Goal: Task Accomplishment & Management: Manage account settings

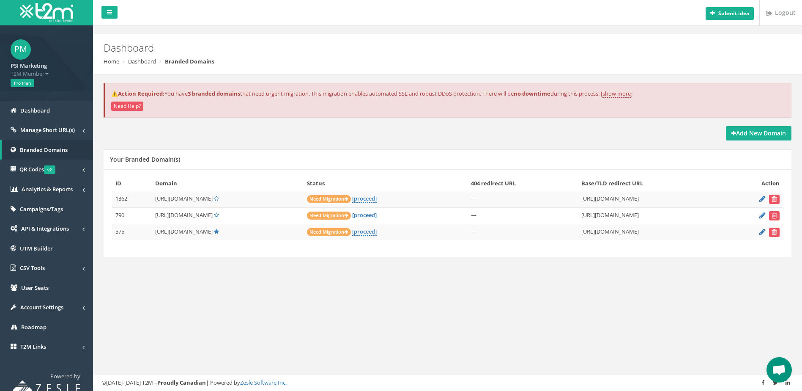
click at [205, 312] on div "Submit idea Logout Dashboard Home Dashboard Branded Domains ⚠️Action Required: …" at bounding box center [447, 195] width 709 height 391
click at [330, 337] on div "Submit idea Logout Dashboard Home Dashboard Branded Domains ⚠️Action Required: …" at bounding box center [447, 195] width 709 height 391
click at [764, 137] on strong "Add New Domain" at bounding box center [758, 133] width 55 height 8
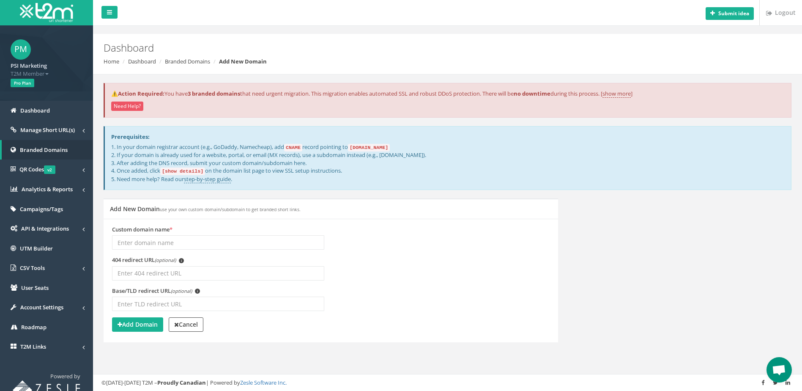
scroll to position [9, 0]
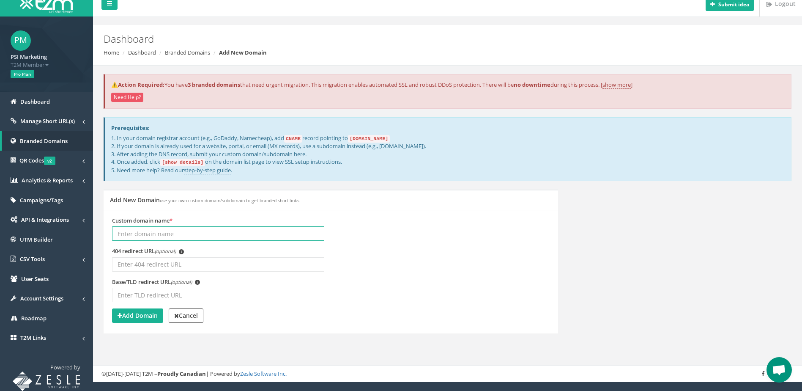
click at [163, 235] on input "Custom domain name *" at bounding box center [218, 233] width 212 height 14
click at [782, 369] on span "Open chat" at bounding box center [779, 370] width 14 height 12
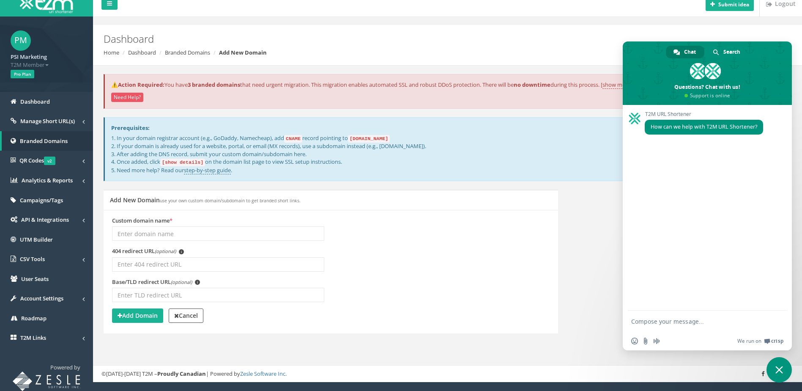
click at [688, 326] on form at bounding box center [698, 321] width 134 height 23
click at [653, 319] on textarea "Compose your message..." at bounding box center [698, 321] width 134 height 8
type textarea "yes i'm trying to create a url shortener"
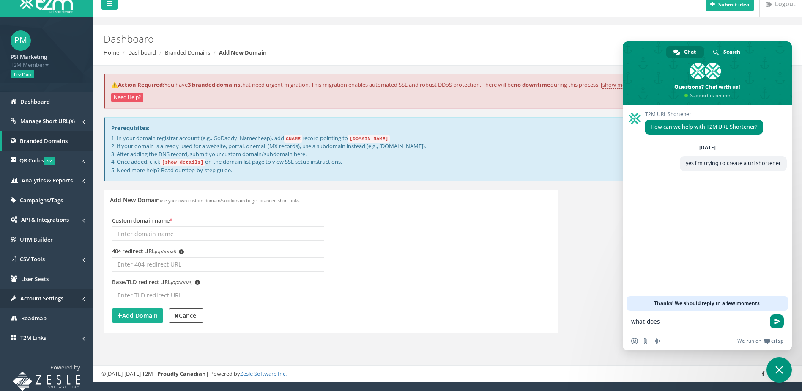
paste textarea "copy it from your T2M dashboard"
type textarea "what does copy it from your T2M dashboard in the domain? what domain?"
type textarea "i want to hook up www.flavorbeast.com"
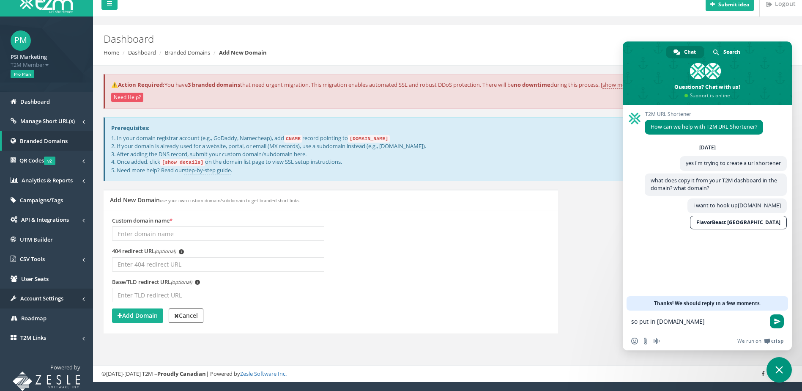
type textarea "so put in [DOMAIN_NAME]?"
click at [133, 228] on input "Custom domain name *" at bounding box center [218, 233] width 212 height 14
click at [194, 315] on strong "Cancel" at bounding box center [186, 315] width 24 height 8
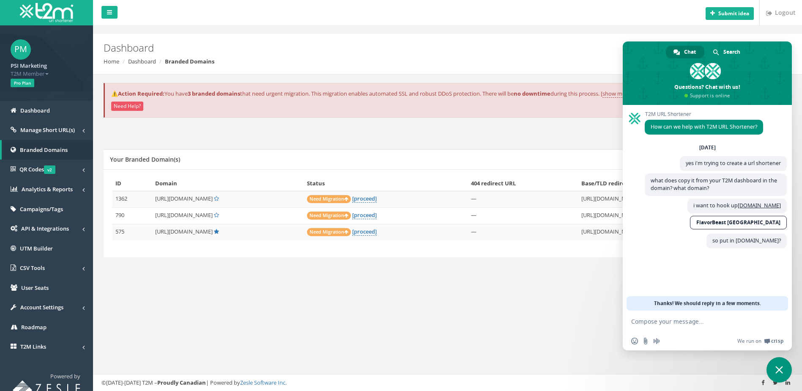
click at [525, 293] on div "Submit idea Logout Dashboard Home Dashboard Branded Domains ⚠️Action Required: …" at bounding box center [447, 195] width 709 height 391
click at [780, 369] on span "Close chat" at bounding box center [779, 370] width 8 height 8
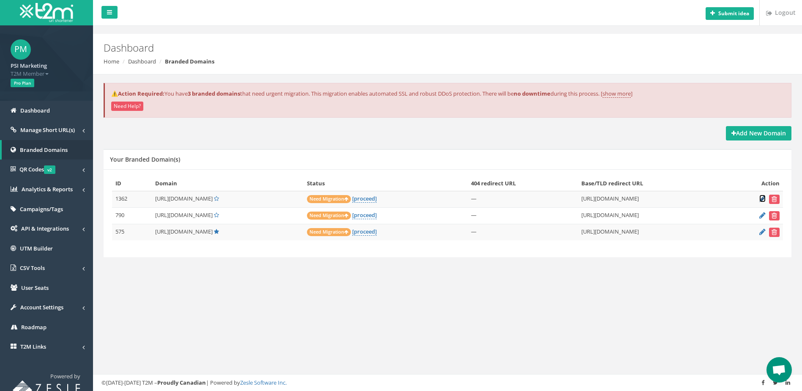
click at [761, 197] on icon at bounding box center [762, 198] width 6 height 5
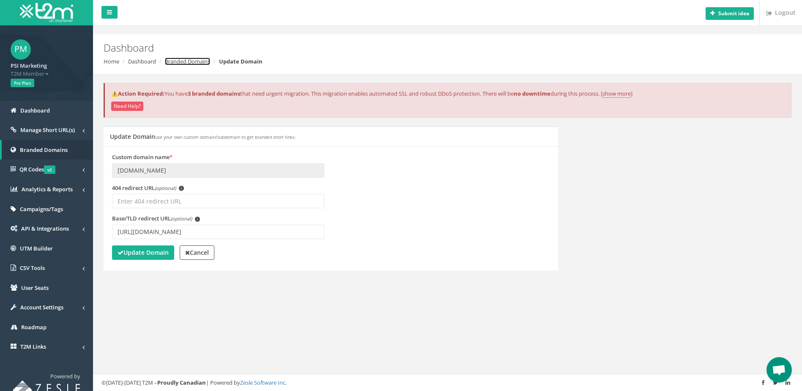
click at [196, 63] on link "Branded Domains" at bounding box center [187, 61] width 45 height 8
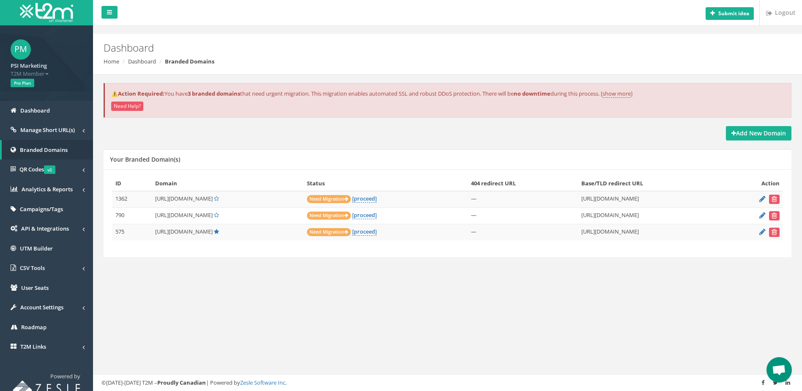
click at [774, 366] on span "Open chat" at bounding box center [779, 370] width 14 height 12
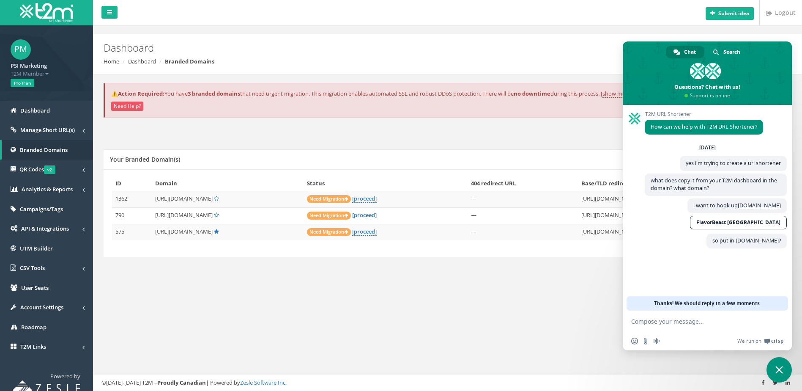
click at [670, 321] on textarea "Compose your message..." at bounding box center [698, 321] width 134 height 8
click at [244, 300] on div "Submit idea Logout Dashboard Home Dashboard Branded Domains ⚠️Action Required: …" at bounding box center [447, 195] width 709 height 391
click at [324, 322] on div "Submit idea Logout Dashboard Home Dashboard Branded Domains ⚠️Action Required: …" at bounding box center [447, 195] width 709 height 391
click at [220, 298] on div "Submit idea Logout Dashboard Home Dashboard Branded Domains ⚠️Action Required: …" at bounding box center [447, 195] width 709 height 391
click at [784, 375] on span "Close chat" at bounding box center [778, 369] width 25 height 25
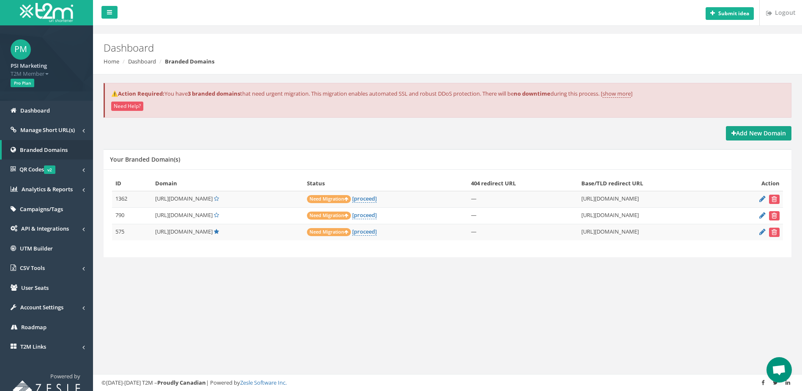
click at [750, 134] on strong "Add New Domain" at bounding box center [758, 133] width 55 height 8
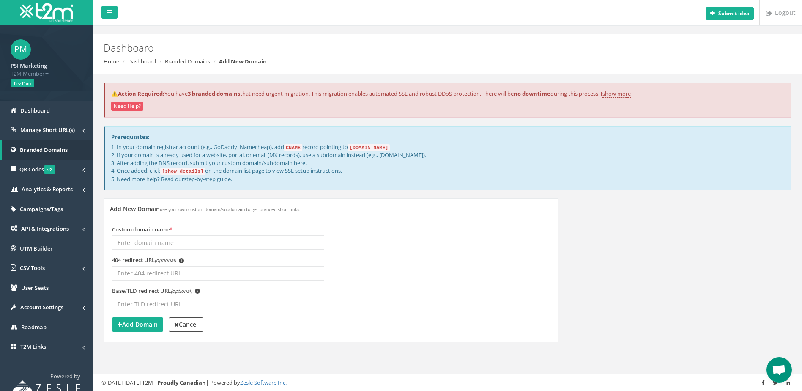
click at [135, 248] on input "Custom domain name *" at bounding box center [218, 242] width 212 height 14
type input "[DOMAIN_NAME]"
click at [216, 304] on input "Base/TLD redirect URL (optional) i" at bounding box center [218, 303] width 212 height 14
paste input "[URL][DOMAIN_NAME]"
type input "https://www.flavorbeast.com"
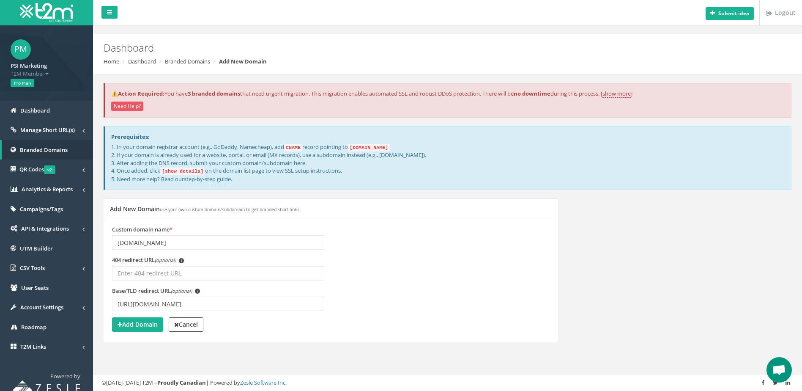
click at [767, 370] on span "Open chat" at bounding box center [778, 369] width 25 height 25
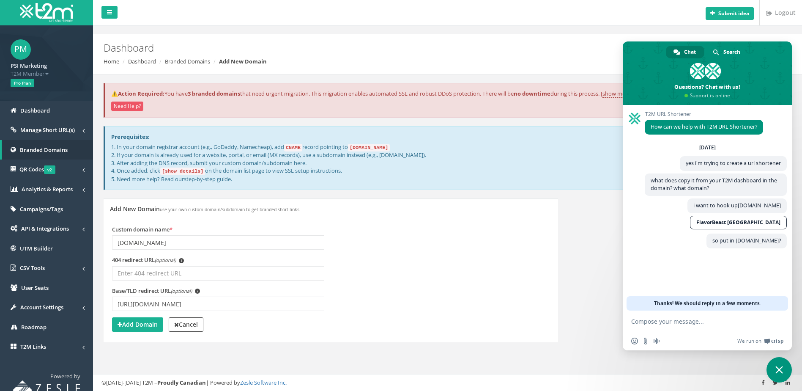
drag, startPoint x: 700, startPoint y: 328, endPoint x: 695, endPoint y: 324, distance: 6.6
click at [697, 327] on form at bounding box center [698, 321] width 134 height 23
click at [693, 323] on textarea "Compose your message..." at bounding box center [698, 321] width 134 height 8
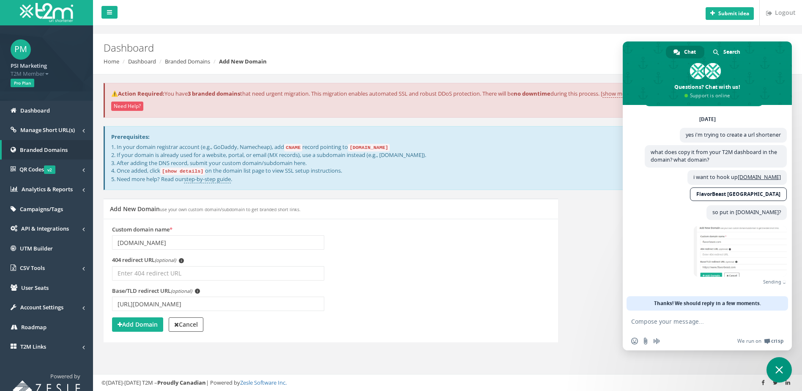
scroll to position [15, 0]
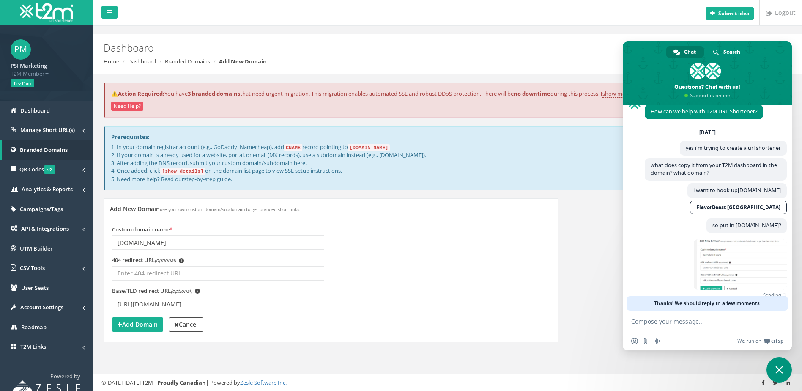
click at [692, 320] on textarea "Compose your message..." at bounding box center [698, 321] width 134 height 8
type textarea "is that correct?"
click at [779, 322] on span "Send" at bounding box center [777, 321] width 6 height 6
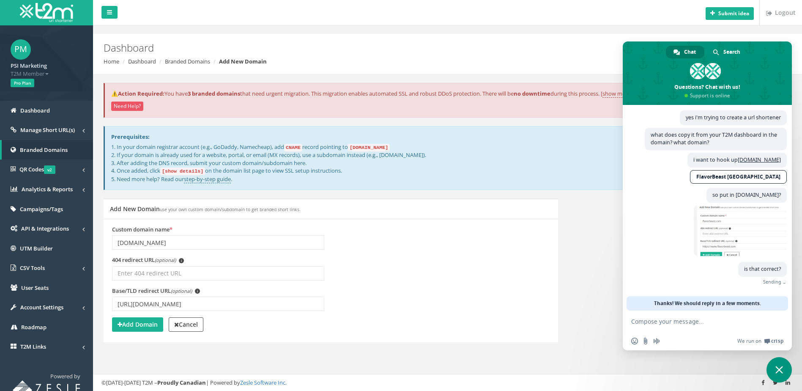
scroll to position [33, 0]
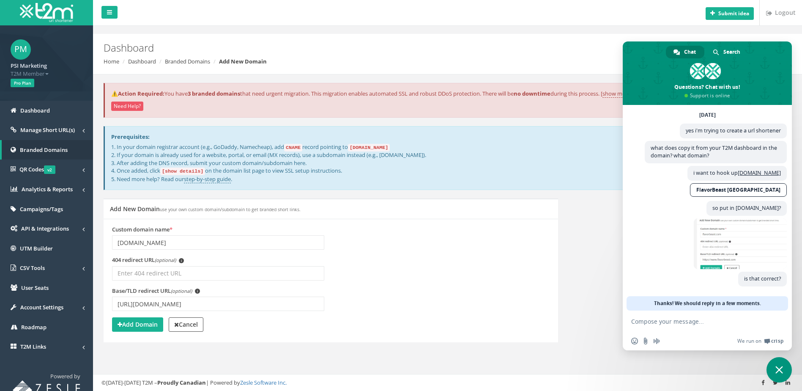
click at [244, 338] on div "Custom domain name * flavorbeast.com 404 redirect URL (optional) i (optional)" at bounding box center [331, 281] width 454 height 124
click at [150, 322] on strong "Add Domain" at bounding box center [138, 324] width 40 height 8
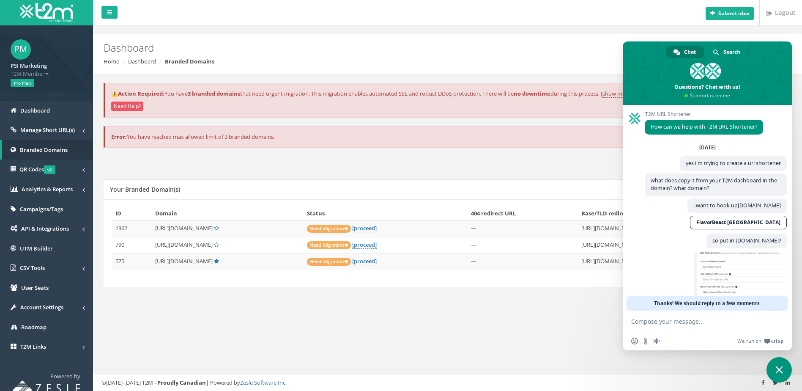
scroll to position [33, 0]
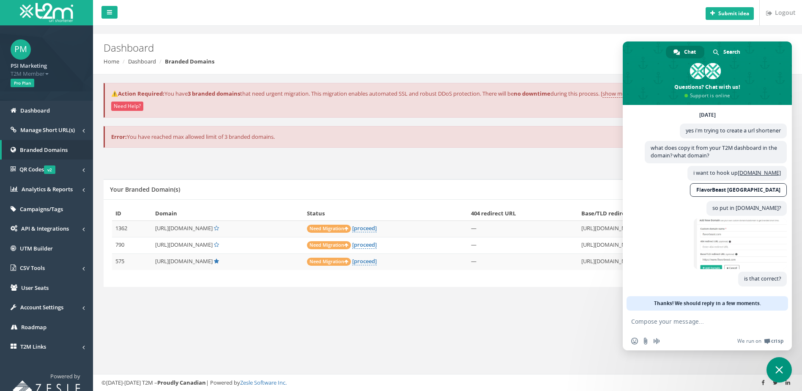
click at [380, 321] on div "Submit idea Logout Dashboard Home Dashboard Branded Domains ⚠️Action Required: …" at bounding box center [447, 195] width 709 height 391
click at [676, 318] on textarea "Compose your message..." at bounding box center [698, 321] width 134 height 8
click at [675, 329] on form at bounding box center [698, 321] width 134 height 23
click at [673, 324] on textarea "Compose your message..." at bounding box center [698, 321] width 134 height 8
type textarea "I also want to increase to a 4th branded domain name, i'm only limited to 3"
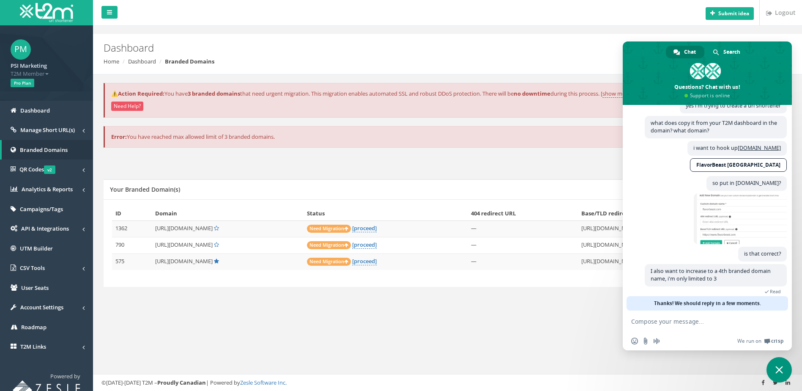
scroll to position [66, 0]
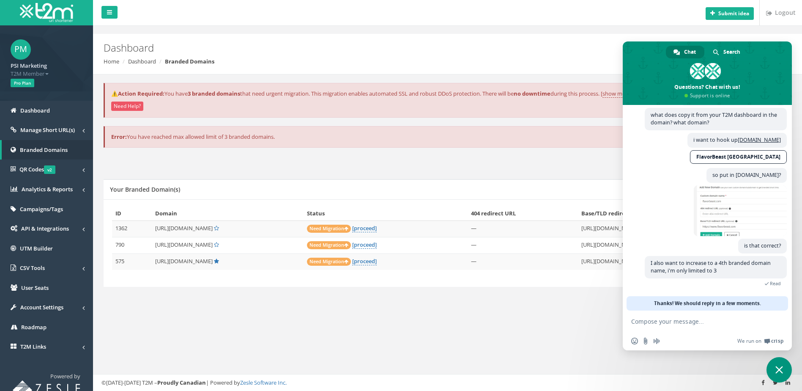
click at [658, 324] on textarea "Compose your message..." at bounding box center [698, 321] width 134 height 8
click at [659, 325] on textarea "can" at bounding box center [698, 321] width 134 height 8
click at [591, 319] on body "PM PSI Marketing T2M Member Logout Pro Plan Dashboard Manage Short URL(s) All S…" at bounding box center [401, 195] width 802 height 391
type textarea "hello?"
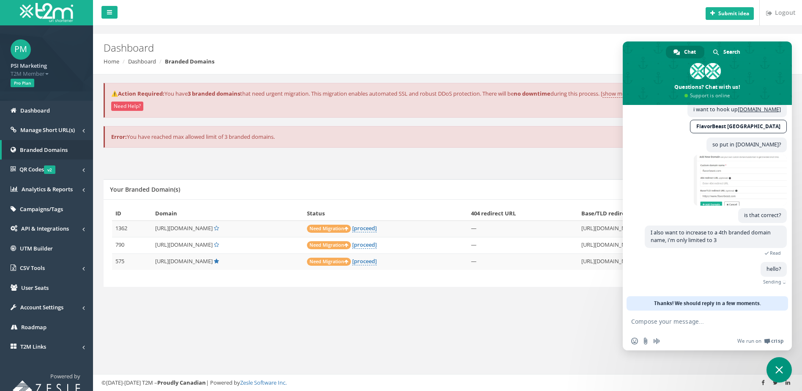
scroll to position [75, 0]
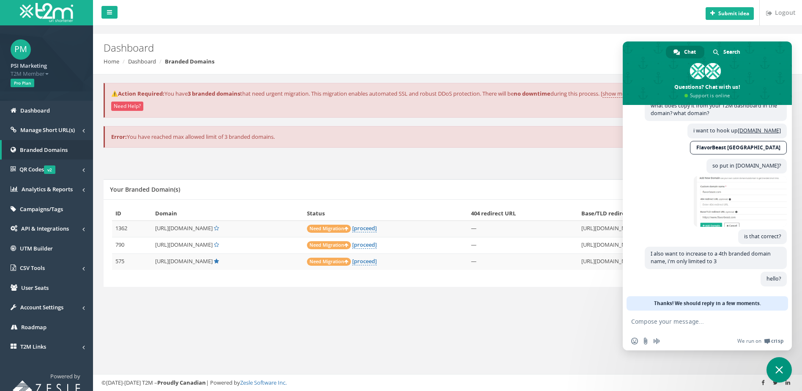
click at [286, 324] on div "Submit idea Logout Dashboard Home Dashboard Branded Domains ⚠️Action Required: …" at bounding box center [447, 195] width 709 height 391
click at [521, 317] on div "Submit idea Logout Dashboard Home Dashboard Branded Domains ⚠️Action Required: …" at bounding box center [447, 195] width 709 height 391
click at [665, 321] on textarea "Compose your message..." at bounding box center [698, 321] width 134 height 8
click at [377, 263] on link "[proceed]" at bounding box center [364, 261] width 25 height 8
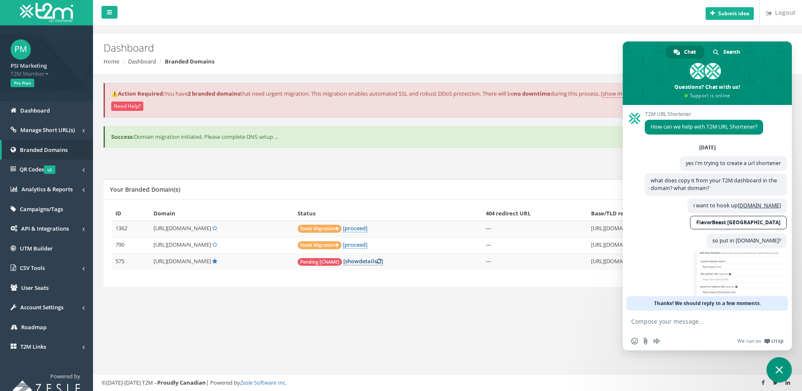
scroll to position [75, 0]
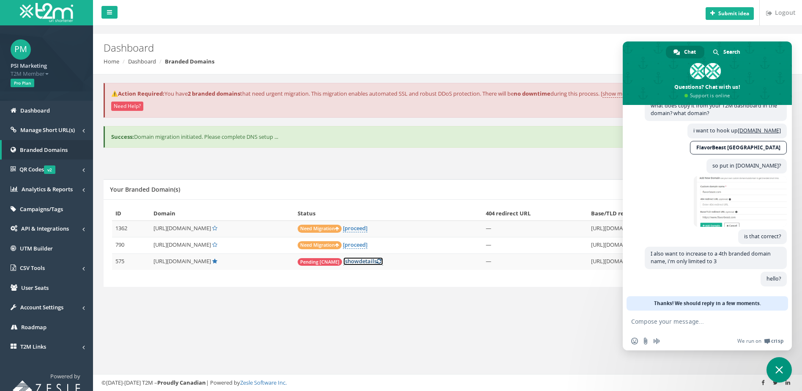
click at [383, 262] on link "[ show details ]" at bounding box center [363, 261] width 40 height 8
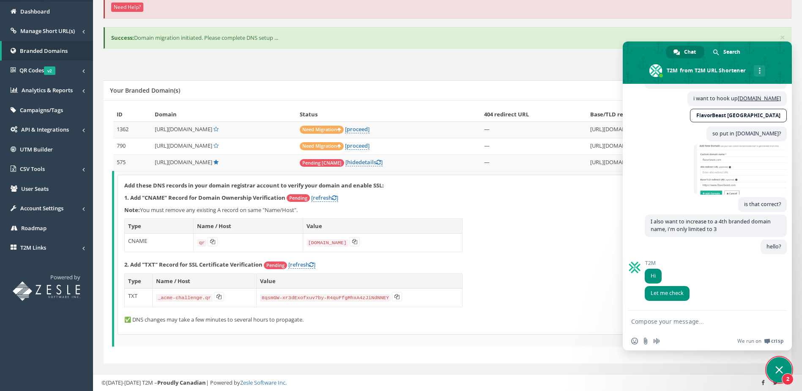
scroll to position [102, 0]
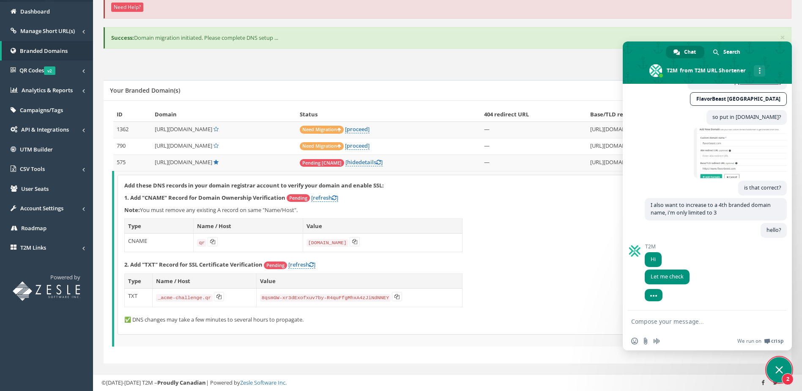
click at [530, 236] on div "Add these DNS records in your domain registrar account to verify your domain an…" at bounding box center [448, 254] width 661 height 159
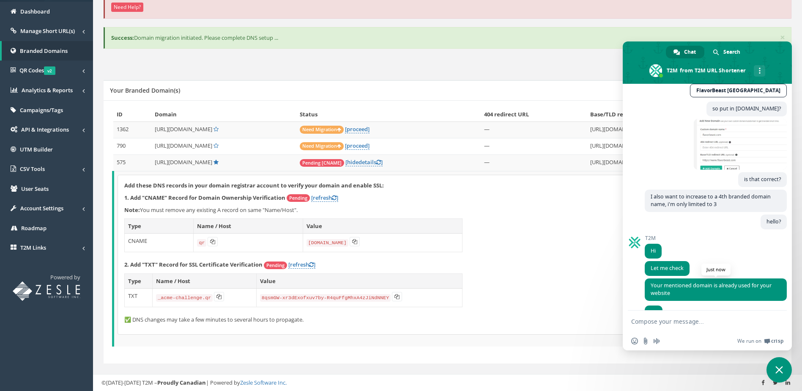
scroll to position [127, 0]
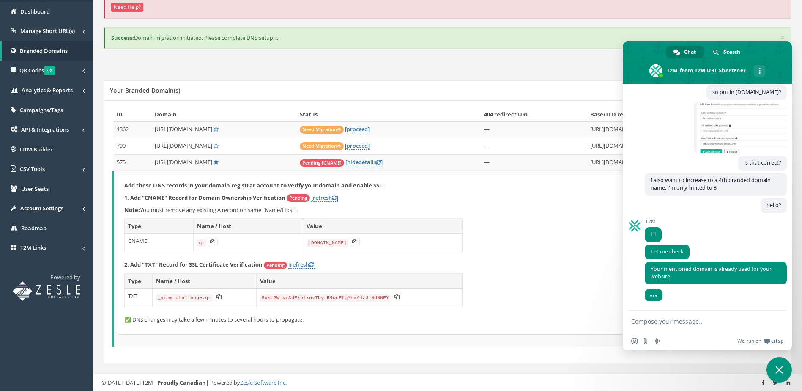
click at [679, 322] on textarea "Compose your message..." at bounding box center [698, 321] width 134 height 8
type textarea "this is a different domain that looks very similar"
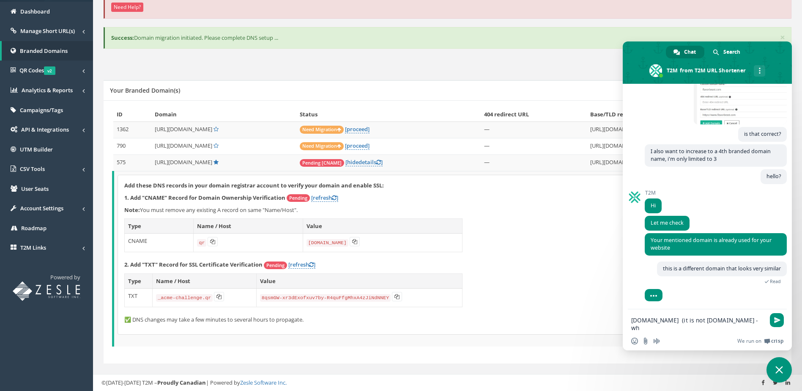
scroll to position [157, 0]
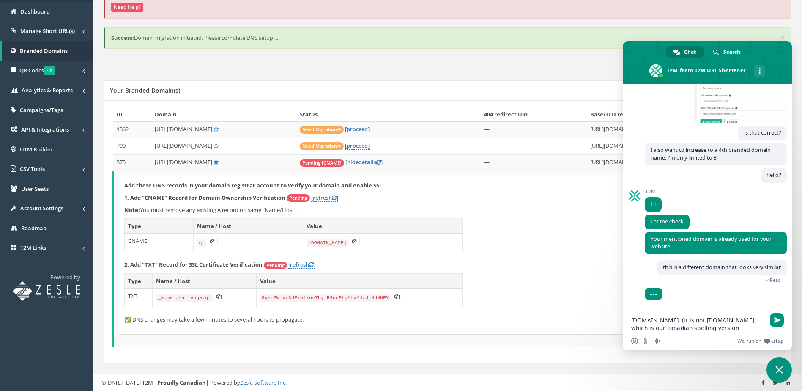
type textarea "flavorbeast.com (it is not flavourbeast.com - which is our canadian spelling ve…"
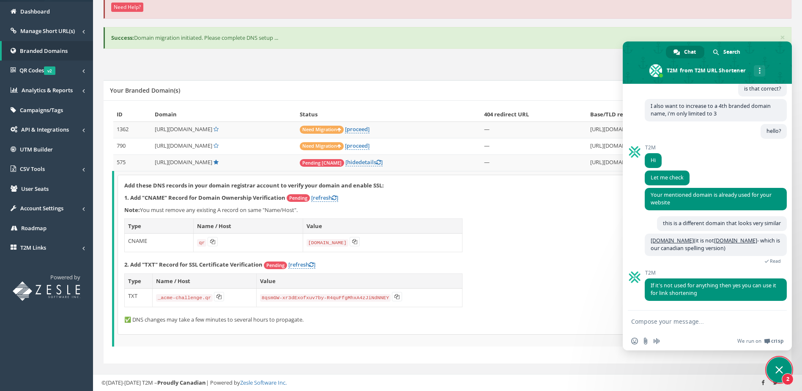
scroll to position [219, 0]
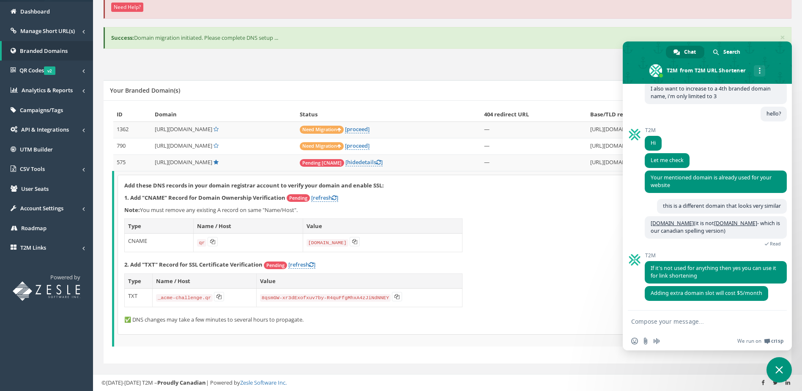
click at [682, 325] on textarea "Compose your message..." at bounding box center [698, 321] width 134 height 8
type textarea "sure charge me"
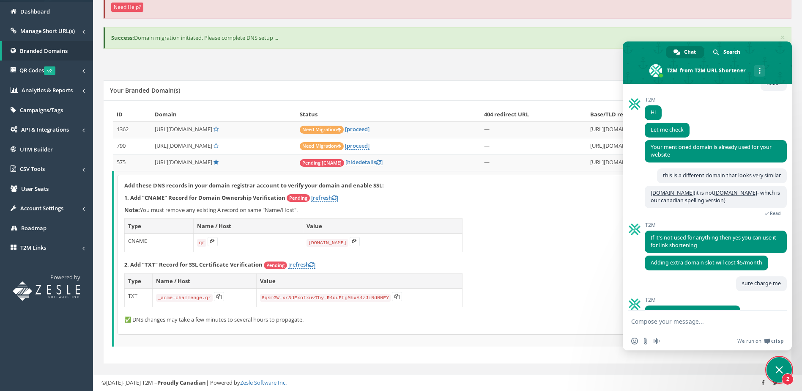
scroll to position [286, 0]
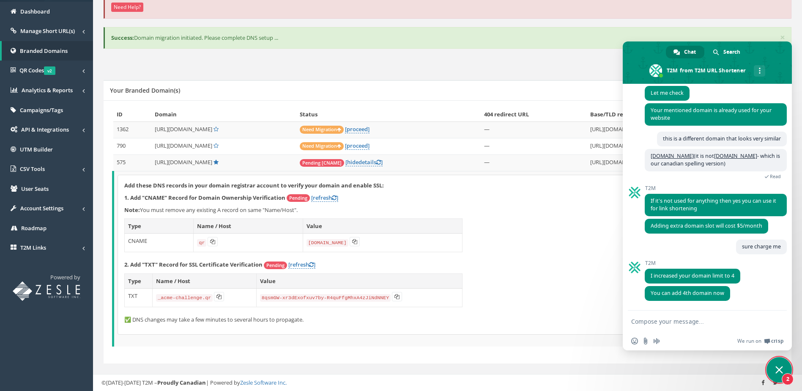
click at [657, 324] on textarea "Compose your message..." at bounding box center [698, 321] width 134 height 8
click at [653, 322] on textarea "Compose your message..." at bounding box center [698, 321] width 134 height 8
type textarea "okay one sec"
click at [772, 322] on span "Send" at bounding box center [777, 321] width 14 height 14
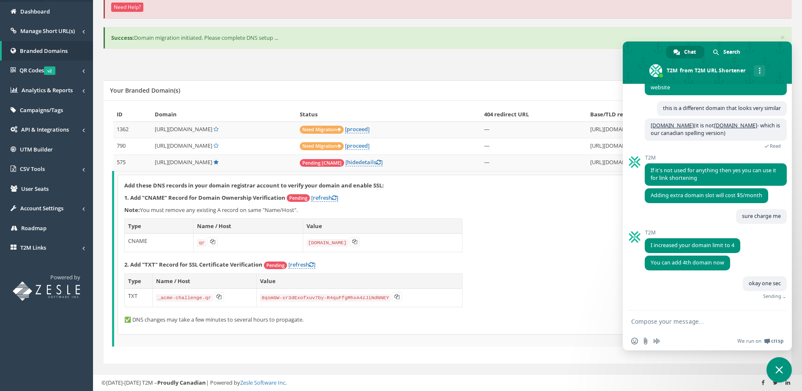
click at [554, 207] on p "Note: You must remove any existing A record on same "Name/Host"." at bounding box center [448, 210] width 648 height 8
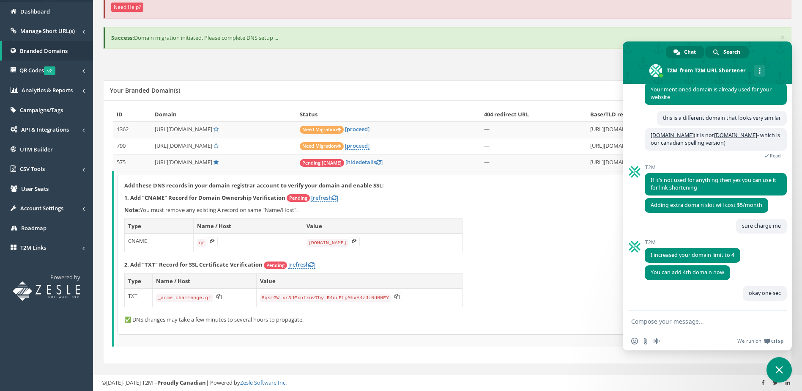
scroll to position [306, 0]
click at [776, 367] on span "Close chat" at bounding box center [779, 370] width 8 height 8
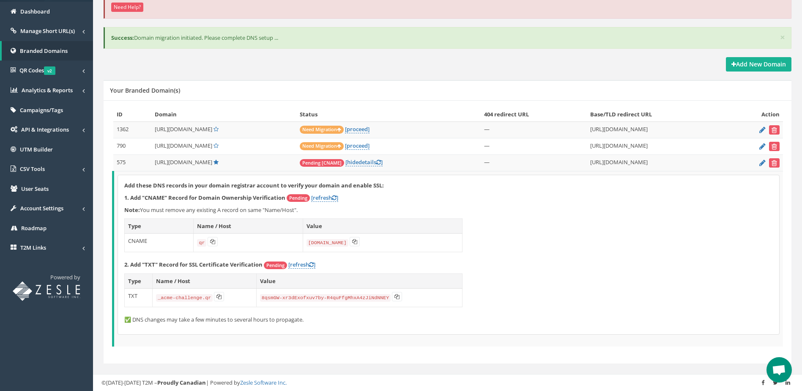
click at [601, 227] on div "Add these DNS records in your domain registrar account to verify your domain an…" at bounding box center [448, 254] width 661 height 159
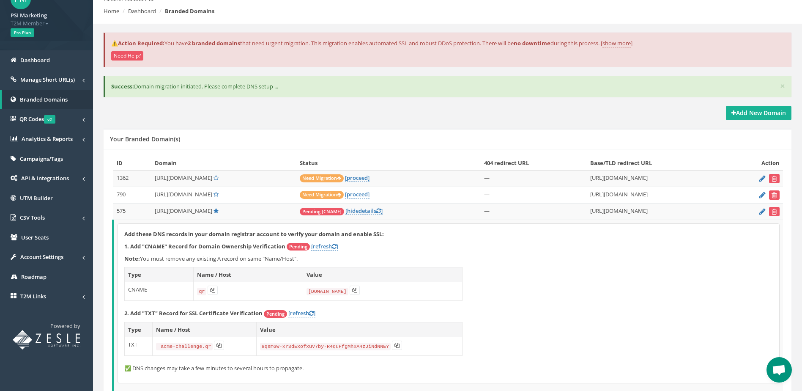
scroll to position [71, 0]
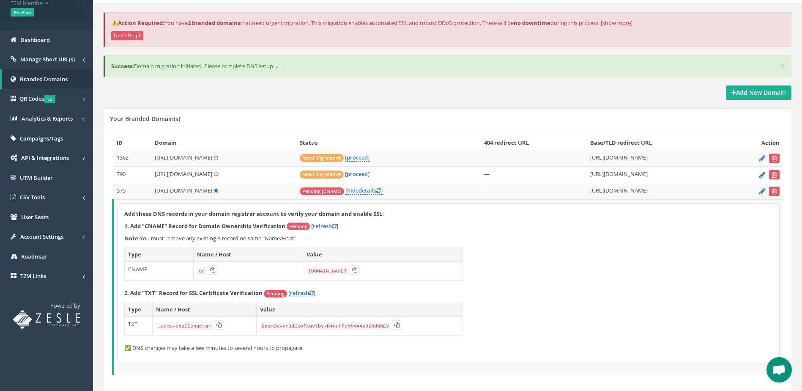
click span "Open chat"
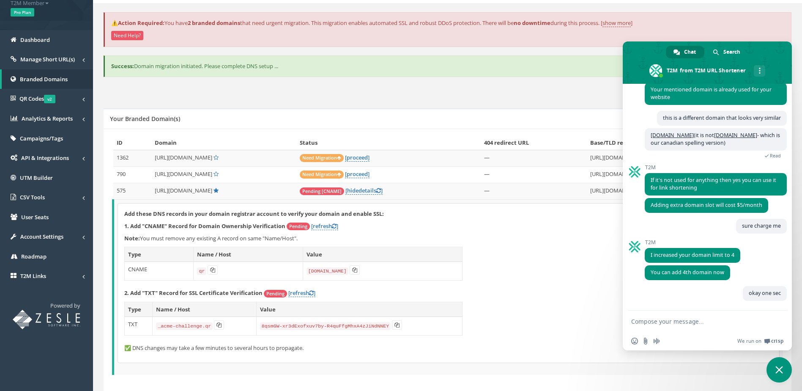
click form
click textarea "Compose your message..."
type textarea "so can i just put"
click div "Add these DNS records in your domain registrar account to verify your domain an…"
click span "Close chat"
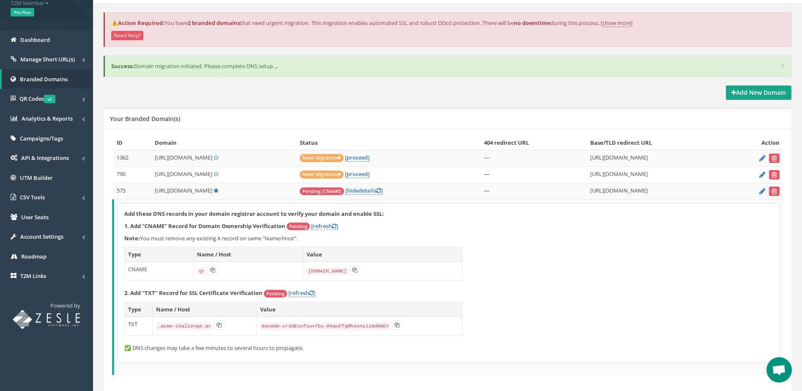
click strong "Add New Domain"
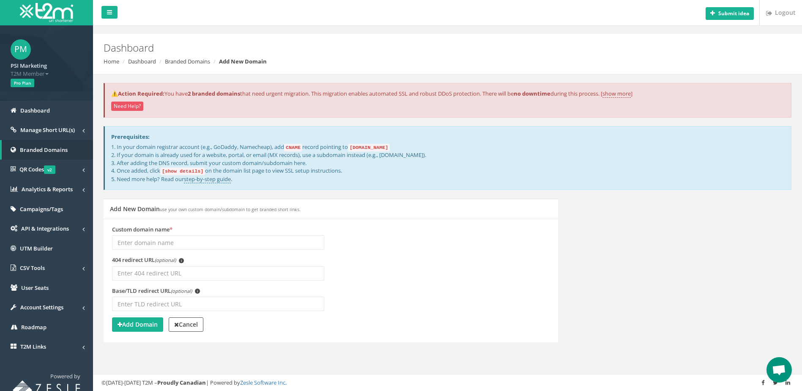
scroll to position [306, 0]
click at [780, 364] on span "Open chat" at bounding box center [779, 370] width 14 height 12
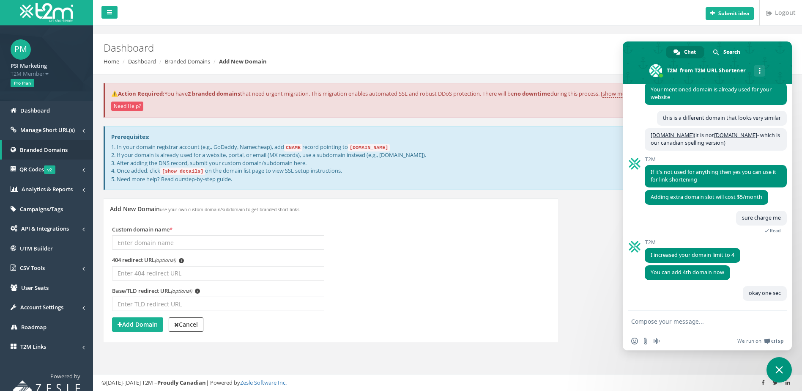
click at [660, 325] on form at bounding box center [698, 321] width 134 height 23
click at [662, 325] on textarea "Compose your message..." at bounding box center [698, 321] width 134 height 8
type textarea "[DOMAIN_NAME] in the custom domain name field? It can be the same as the site u…"
click at [770, 321] on span "Send" at bounding box center [777, 320] width 14 height 14
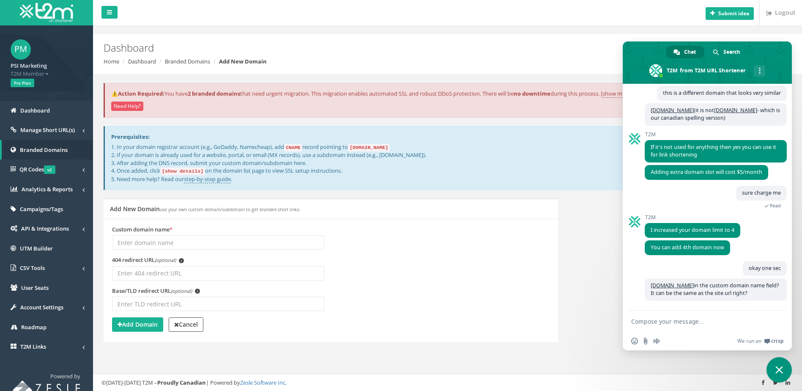
scroll to position [331, 0]
click at [737, 320] on textarea "Compose your message..." at bounding box center [698, 321] width 134 height 8
drag, startPoint x: 649, startPoint y: 285, endPoint x: 690, endPoint y: 284, distance: 41.0
click at [690, 284] on span "[DOMAIN_NAME] in the custom domain name field? It can be the same as the site u…" at bounding box center [716, 289] width 142 height 22
copy link "[DOMAIN_NAME]"
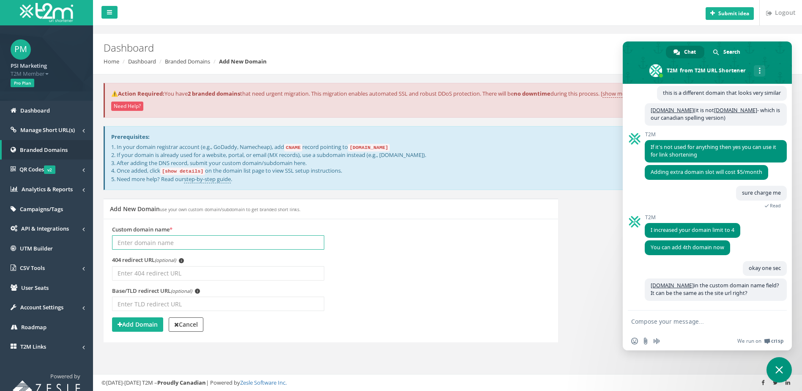
click at [180, 243] on input "Custom domain name *" at bounding box center [218, 242] width 212 height 14
drag, startPoint x: 692, startPoint y: 284, endPoint x: 649, endPoint y: 283, distance: 42.7
click at [649, 283] on span "[DOMAIN_NAME] in the custom domain name field? It can be the same as the site u…" at bounding box center [716, 289] width 142 height 22
copy span "[DOMAIN_NAME]"
click at [208, 244] on input "Custom domain name *" at bounding box center [218, 242] width 212 height 14
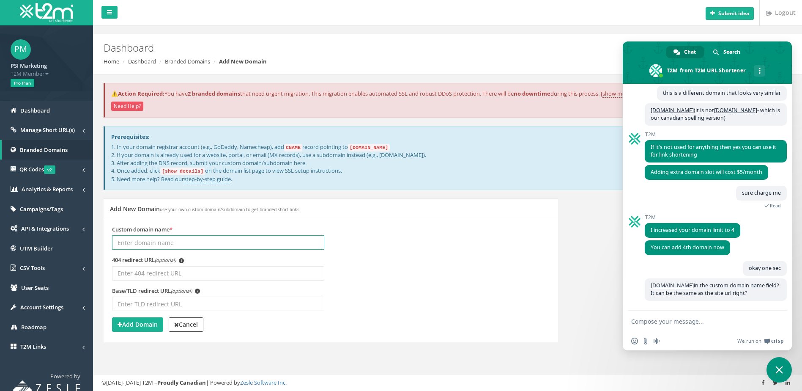
paste input "[DOMAIN_NAME]"
type input "[DOMAIN_NAME]"
click at [188, 305] on input "Base/TLD redirect URL (optional) i" at bounding box center [218, 303] width 212 height 14
click at [160, 308] on input "Base/TLD redirect URL (optional) i" at bounding box center [218, 303] width 212 height 14
paste input "[URL][DOMAIN_NAME]"
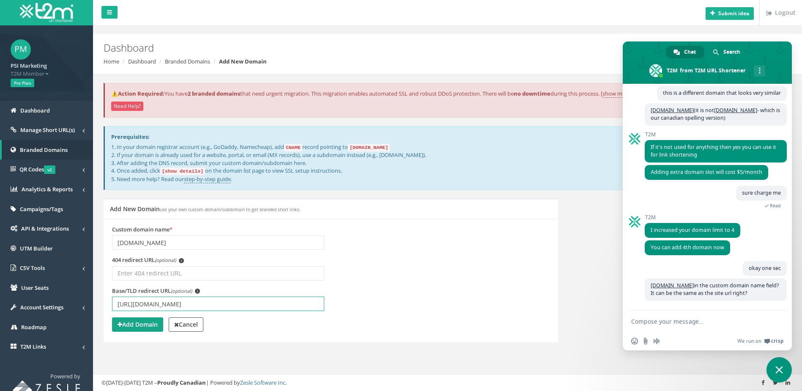
type input "[URL][DOMAIN_NAME]"
drag, startPoint x: 132, startPoint y: 324, endPoint x: 145, endPoint y: 349, distance: 28.6
click at [145, 349] on div "Add New Domain use your own custom domain/subdomain to get branded short links.…" at bounding box center [330, 275] width 467 height 155
click at [138, 325] on strong "Add Domain" at bounding box center [138, 324] width 40 height 8
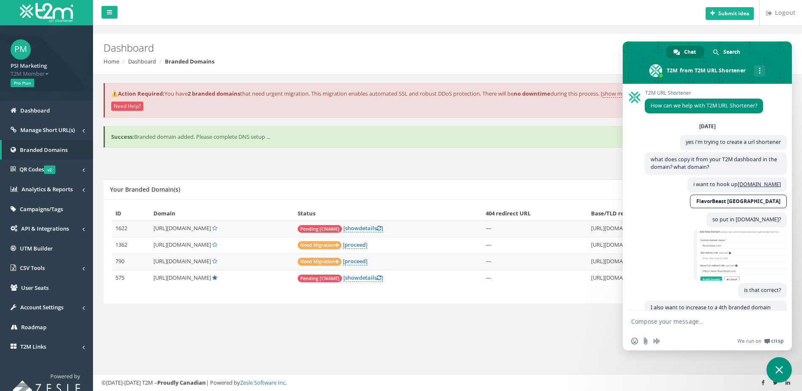
scroll to position [331, 0]
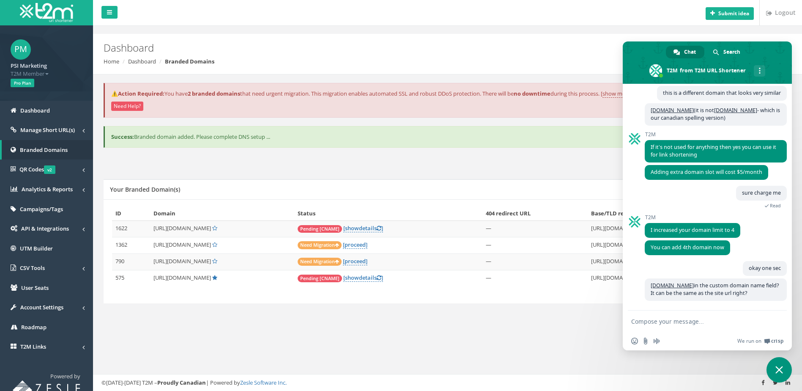
drag, startPoint x: 530, startPoint y: 330, endPoint x: 549, endPoint y: 313, distance: 25.5
click at [529, 330] on div "⚠️Action Required: You have 2 branded domains that need urgent migration. This …" at bounding box center [447, 202] width 696 height 257
click at [778, 367] on span "Close chat" at bounding box center [779, 370] width 8 height 8
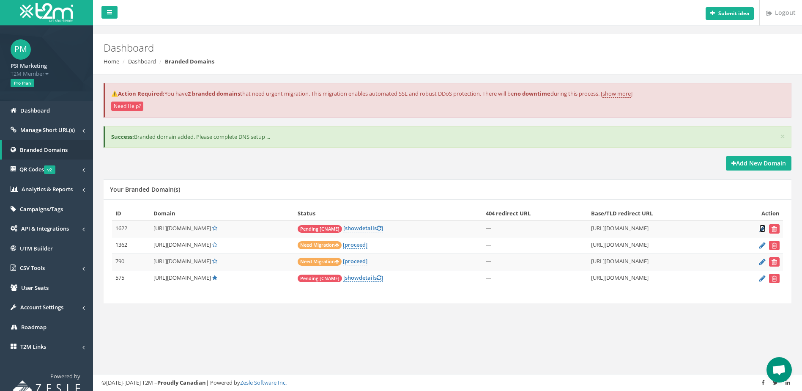
click at [762, 228] on icon at bounding box center [762, 228] width 6 height 5
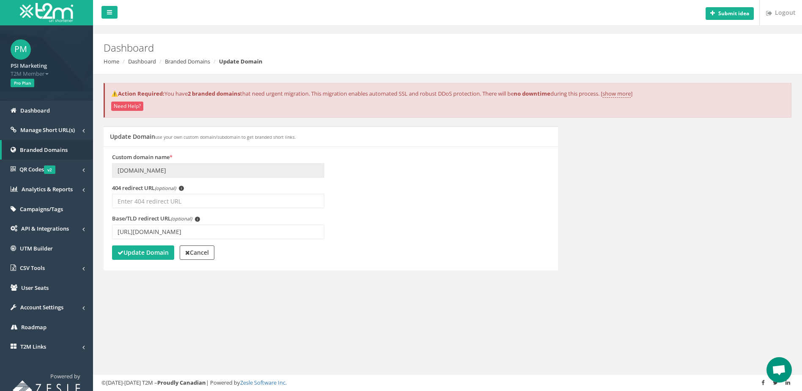
scroll to position [331, 0]
click at [782, 364] on span "Open chat" at bounding box center [778, 369] width 25 height 25
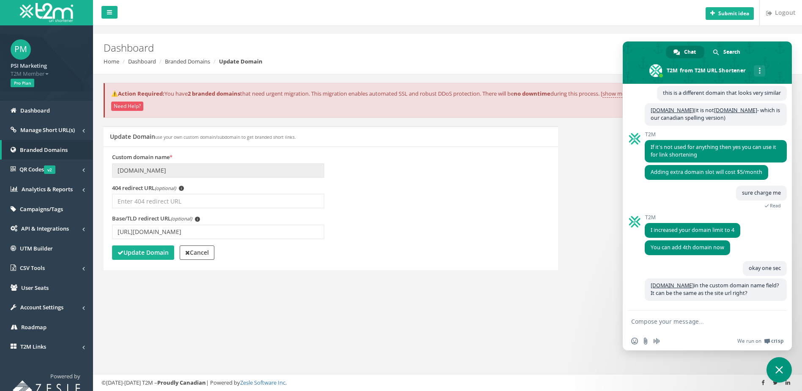
click at [677, 320] on textarea "Compose your message..." at bounding box center [698, 321] width 134 height 8
click at [680, 322] on textarea "Compose your message..." at bounding box center [698, 321] width 134 height 8
click at [659, 320] on textarea "Compose your message..." at bounding box center [698, 321] width 134 height 8
paste textarea "Compose your message..."
type textarea "like this: is this okay?"
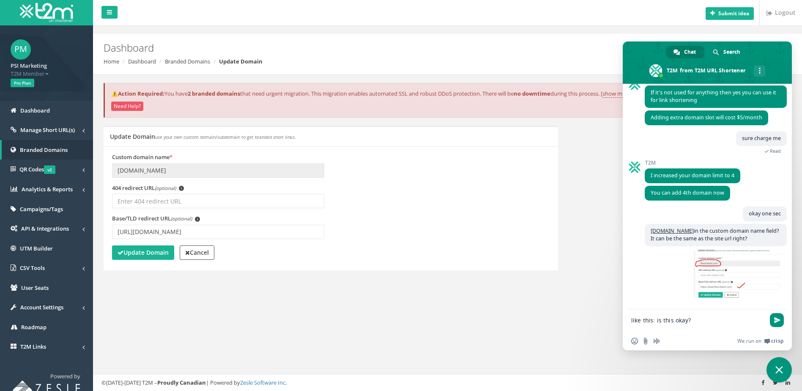
scroll to position [386, 0]
drag, startPoint x: 718, startPoint y: 320, endPoint x: 627, endPoint y: 318, distance: 91.3
click at [627, 318] on div "like this: is this okay?" at bounding box center [707, 321] width 169 height 24
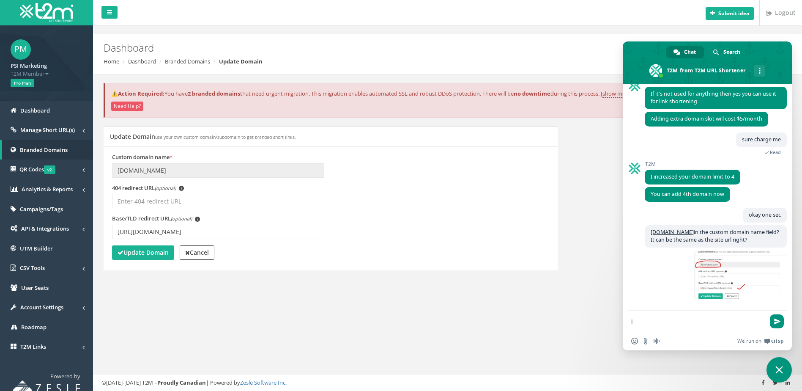
scroll to position [385, 0]
type textarea "like the image, is that okay?"
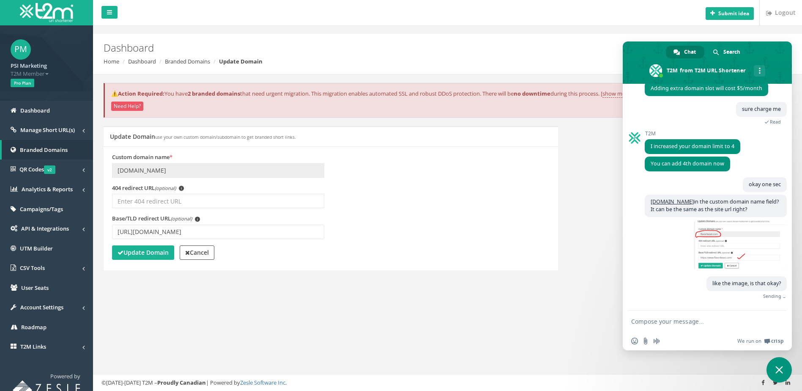
scroll to position [402, 0]
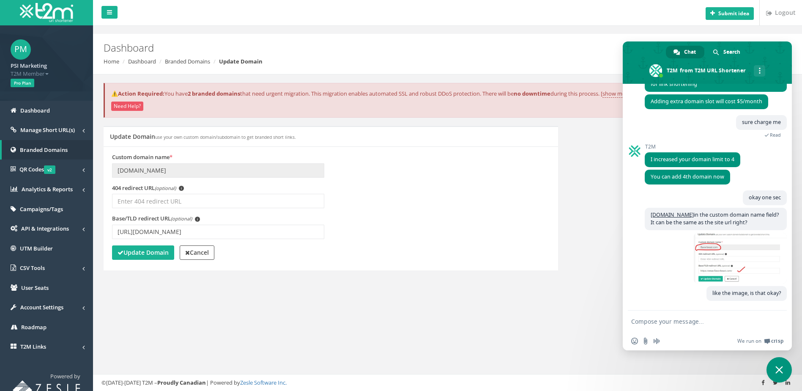
click at [199, 289] on div "⚠️Action Required: You have 2 branded domains that need urgent migration. This …" at bounding box center [447, 185] width 696 height 223
click at [618, 221] on div "Update Domain use your own custom domain/subdomain to get branded short links. …" at bounding box center [447, 203] width 700 height 155
drag, startPoint x: 195, startPoint y: 254, endPoint x: 200, endPoint y: 254, distance: 4.7
click at [195, 254] on strong "Cancel" at bounding box center [197, 252] width 24 height 8
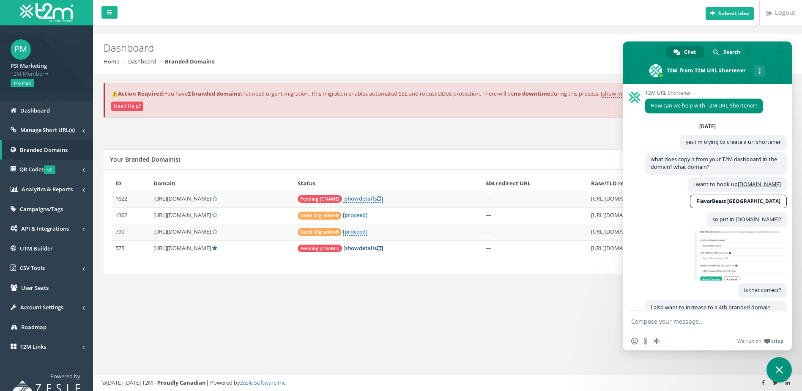
scroll to position [402, 0]
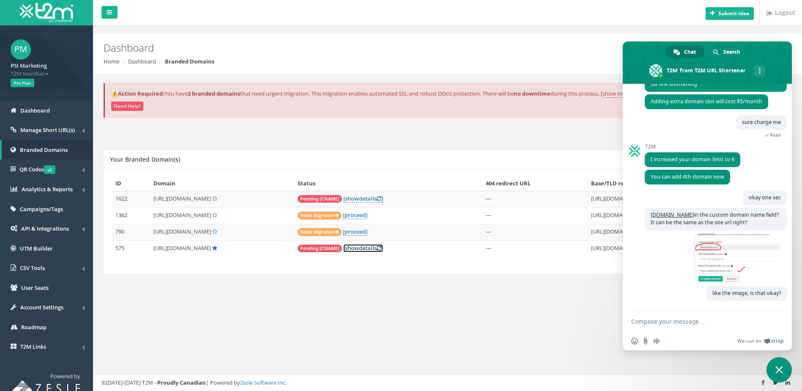
click at [380, 248] on link "[ show details ]" at bounding box center [363, 248] width 40 height 8
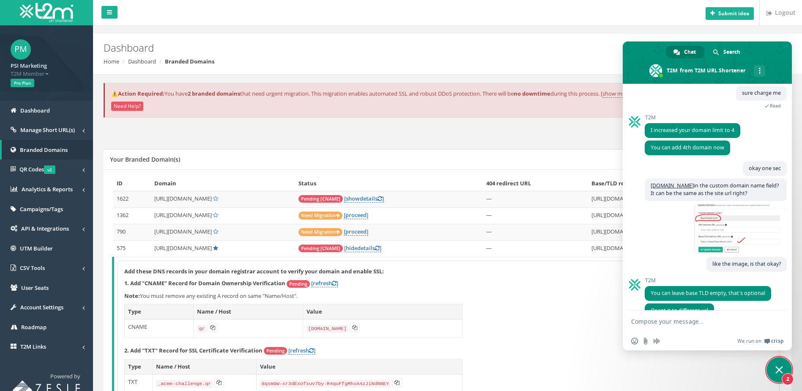
scroll to position [448, 0]
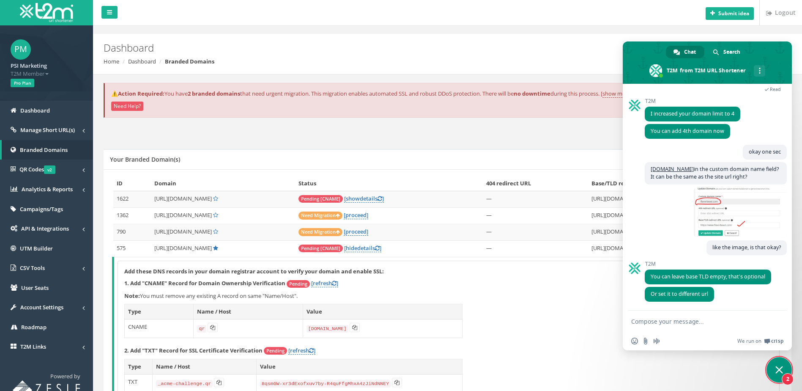
click at [684, 325] on textarea "Compose your message..." at bounding box center [698, 321] width 134 height 8
click at [709, 216] on span at bounding box center [740, 212] width 93 height 51
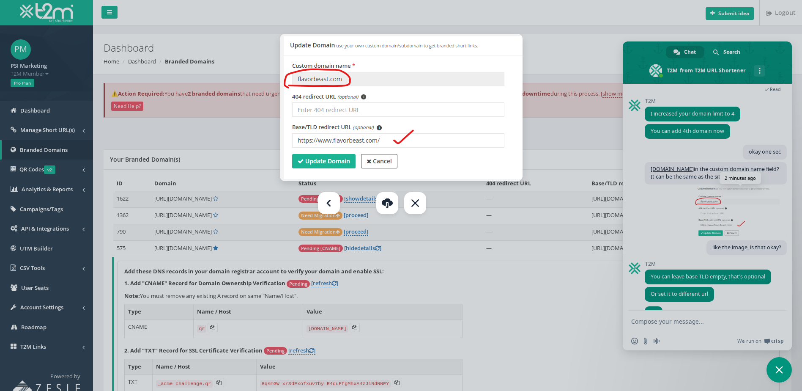
scroll to position [465, 0]
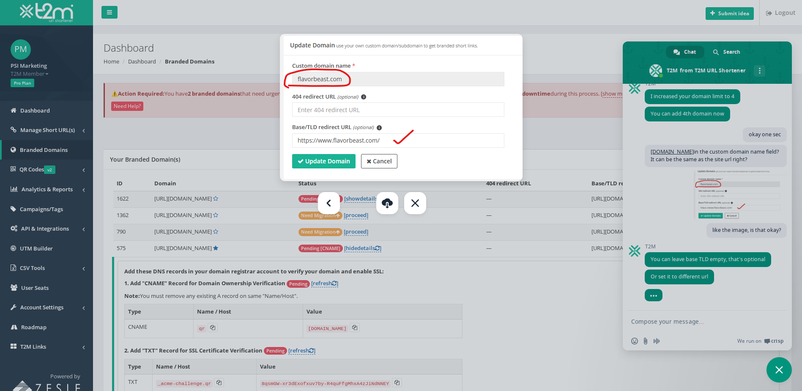
click at [657, 323] on div at bounding box center [401, 195] width 802 height 391
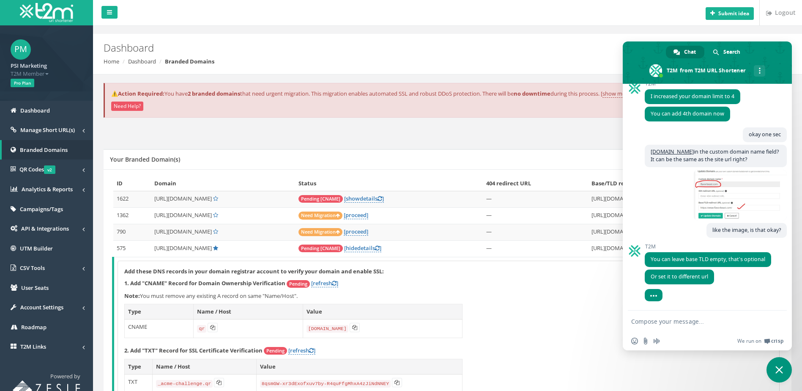
click at [542, 316] on div "Add these DNS records in your domain registrar account to verify your domain an…" at bounding box center [448, 340] width 661 height 159
click at [681, 324] on textarea "Compose your message..." at bounding box center [698, 321] width 134 height 8
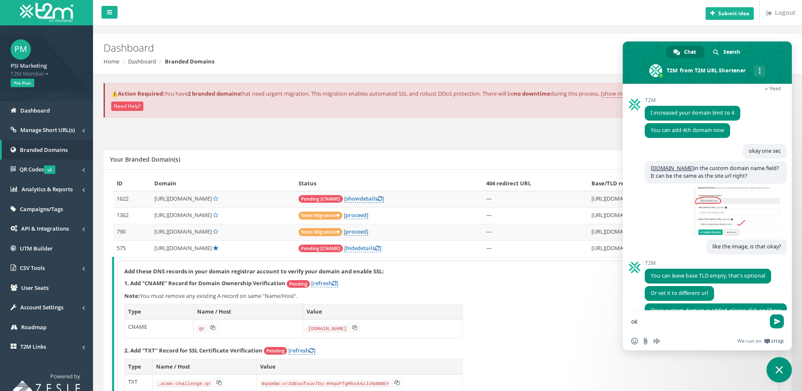
scroll to position [481, 0]
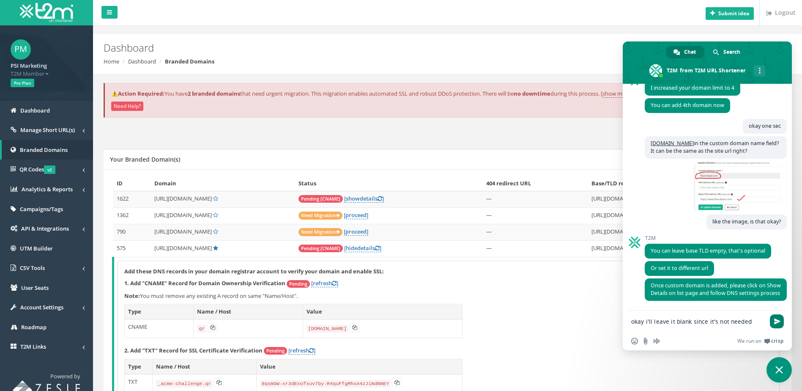
type textarea "okay i'll leave it blank since it's not needed"
click at [772, 325] on span "Send" at bounding box center [777, 321] width 14 height 14
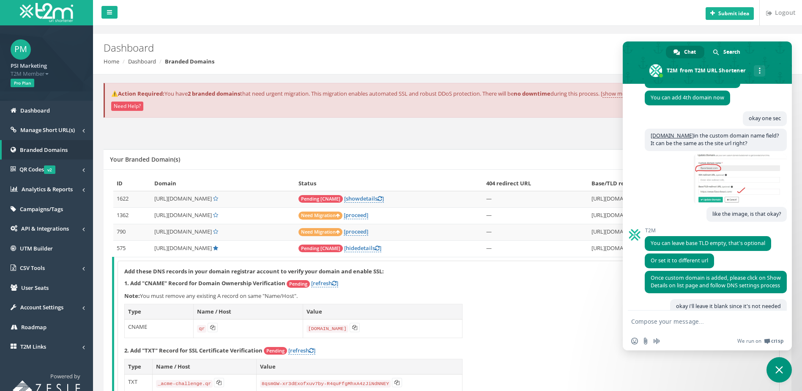
scroll to position [512, 0]
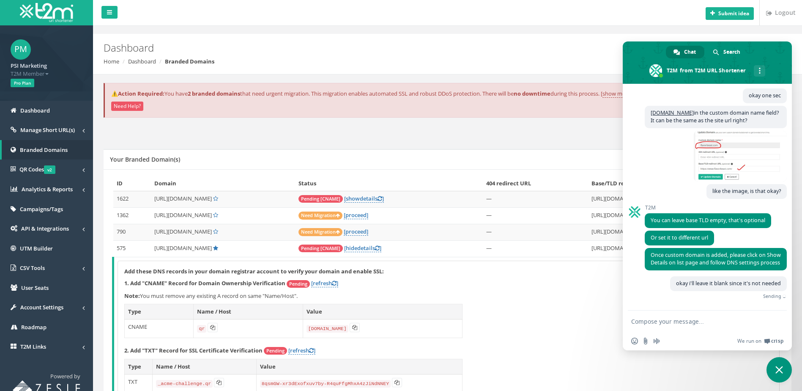
click at [543, 340] on div "Add these DNS records in your domain registrar account to verify your domain an…" at bounding box center [448, 340] width 661 height 159
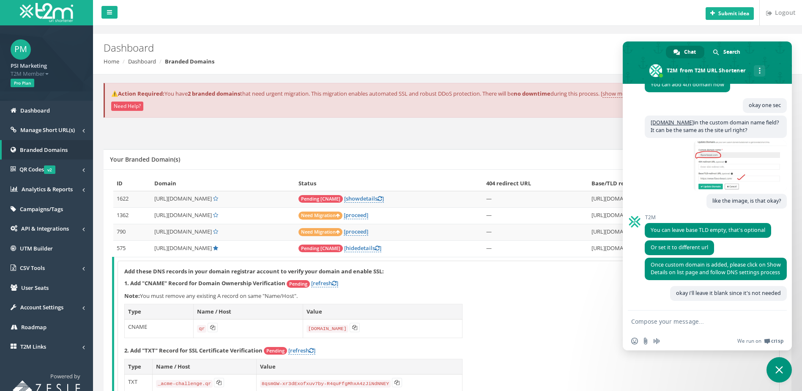
drag, startPoint x: 539, startPoint y: 308, endPoint x: 520, endPoint y: 287, distance: 28.7
click at [539, 308] on div "Add these DNS records in your domain registrar account to verify your domain an…" at bounding box center [448, 340] width 661 height 159
click at [776, 365] on span "Close chat" at bounding box center [778, 369] width 25 height 25
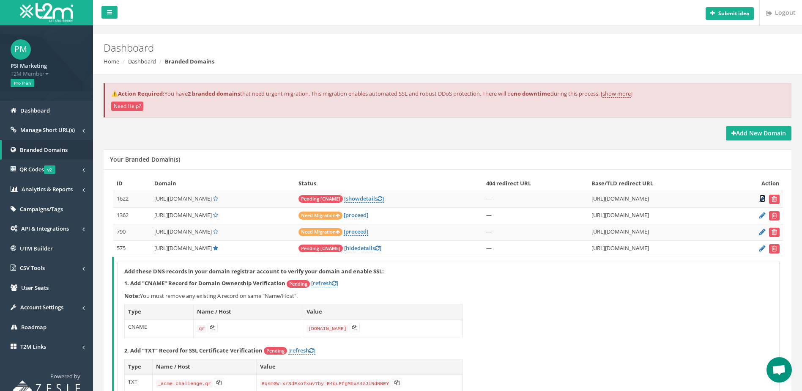
click at [761, 197] on icon at bounding box center [762, 198] width 6 height 5
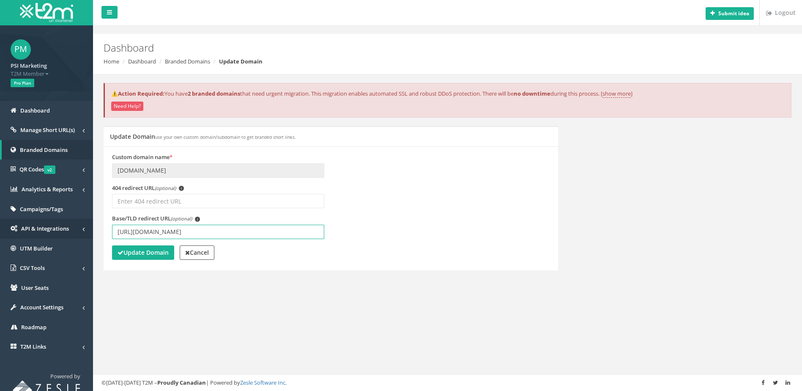
drag, startPoint x: 213, startPoint y: 234, endPoint x: 74, endPoint y: 224, distance: 138.6
click at [74, 224] on div "PM PSI Marketing T2M Member Logout Pro Plan Dashboard Manage Short URL(s) All S…" at bounding box center [401, 195] width 802 height 391
click at [148, 252] on strong "Update Domain" at bounding box center [143, 252] width 51 height 8
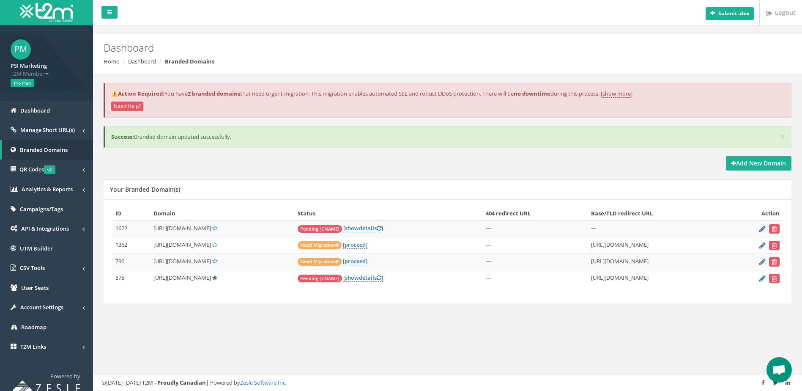
scroll to position [502, 0]
click at [383, 229] on link "[ show details ]" at bounding box center [363, 228] width 40 height 8
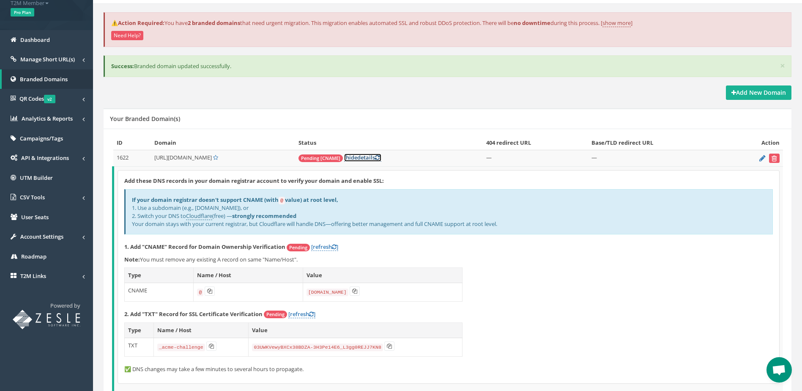
scroll to position [141, 0]
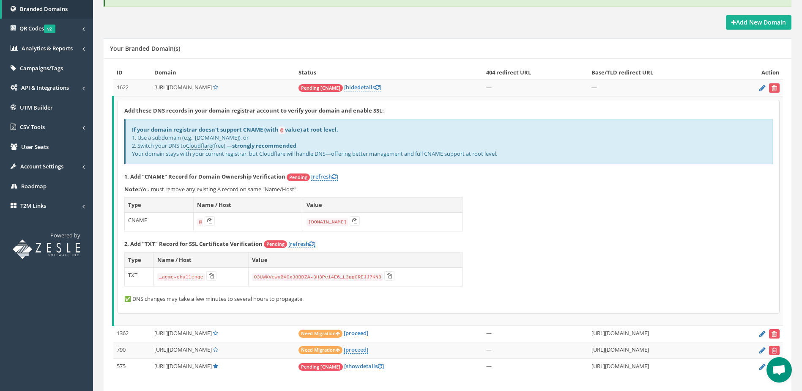
click at [783, 370] on span "Open chat" at bounding box center [779, 370] width 14 height 12
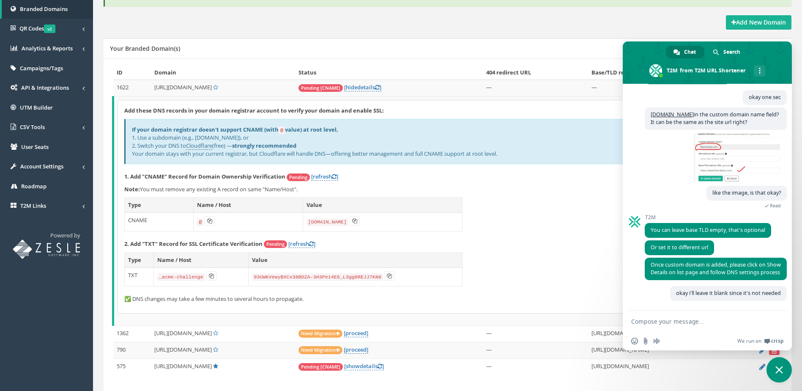
click at [692, 323] on textarea "Compose your message..." at bounding box center [698, 321] width 134 height 8
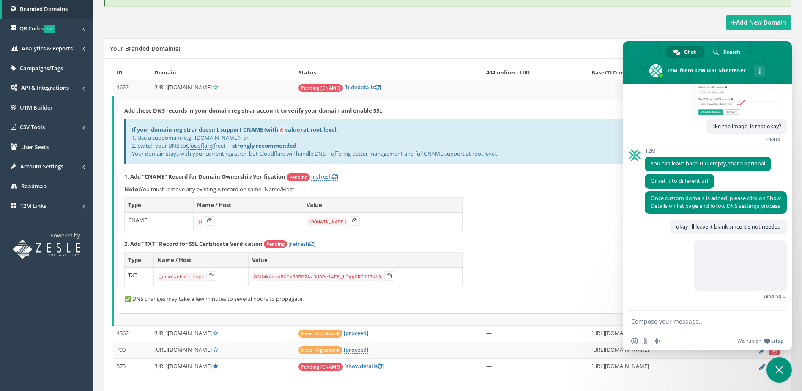
scroll to position [555, 0]
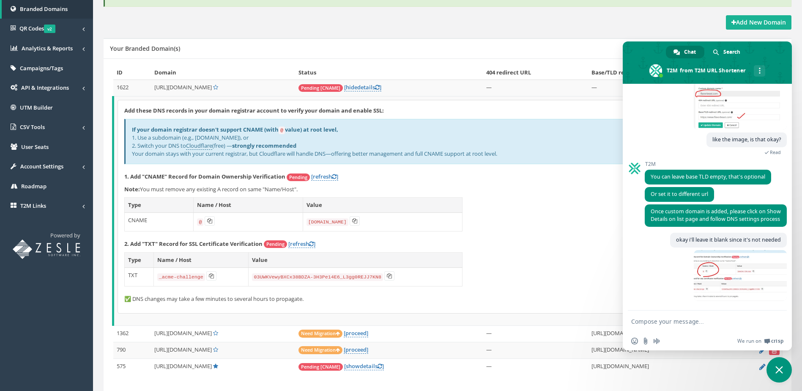
click at [654, 321] on textarea "Compose your message..." at bounding box center [698, 321] width 134 height 8
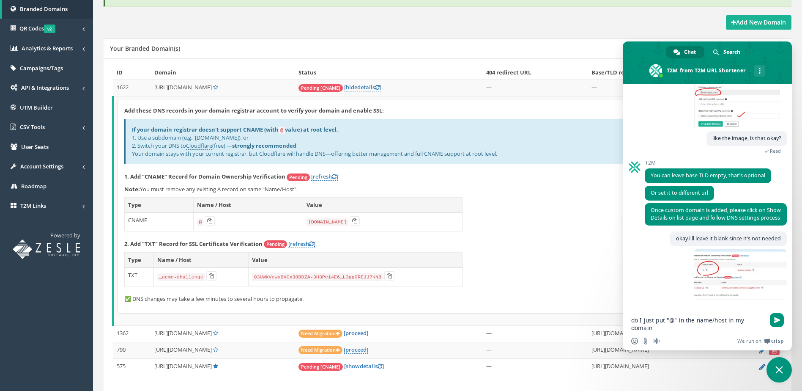
type textarea "do I just put "@" in the name/host in my domain?"
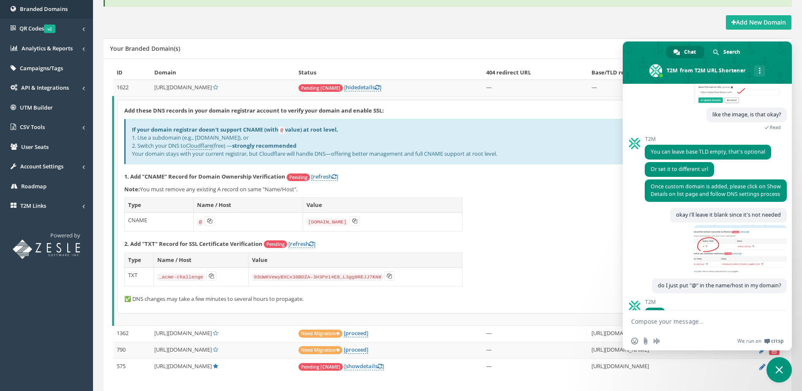
scroll to position [619, 0]
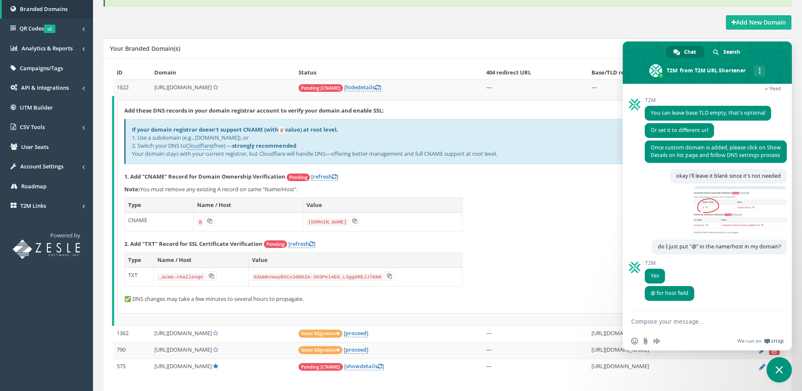
click at [681, 325] on textarea "Compose your message..." at bounding box center [698, 321] width 134 height 8
type textarea "on second"
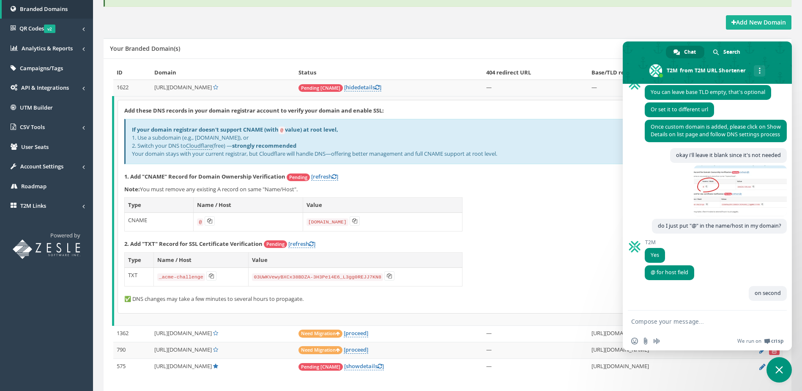
scroll to position [640, 0]
click at [695, 320] on textarea "Compose your message..." at bounding box center [698, 321] width 134 height 8
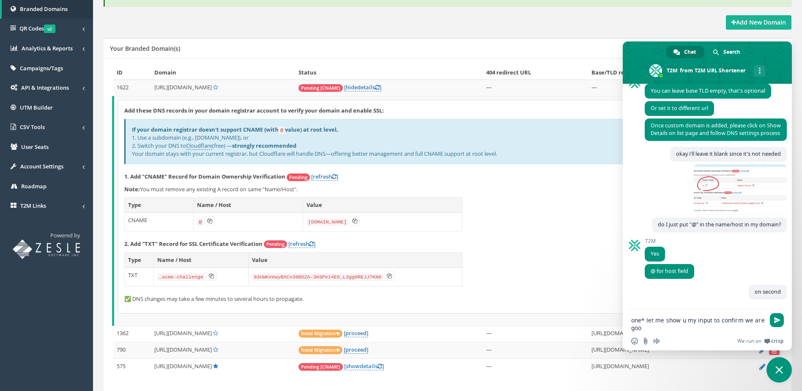
type textarea "one* let me show u my input to confirm we are good"
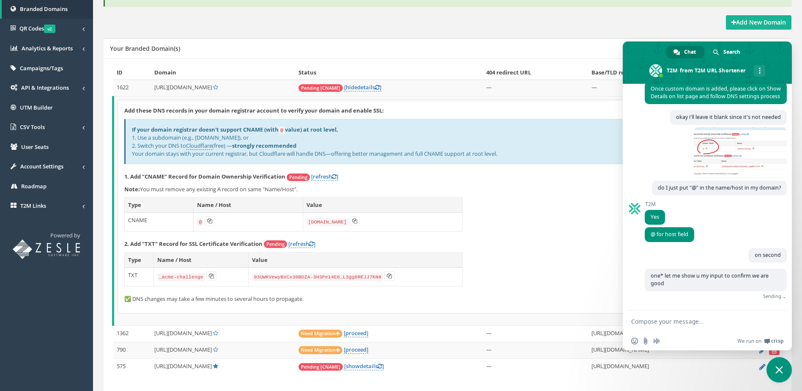
scroll to position [665, 0]
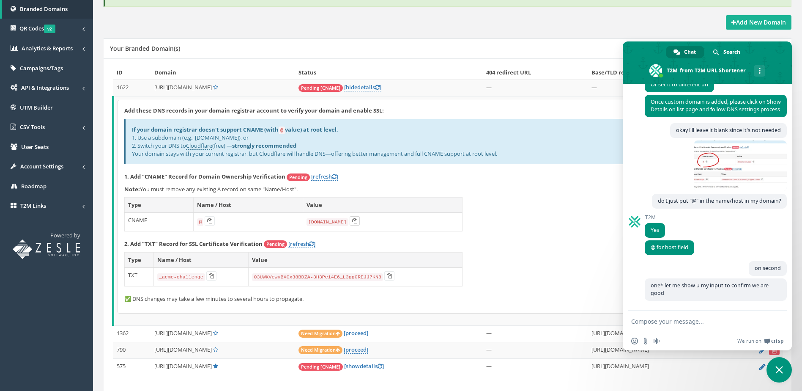
click at [355, 221] on icon at bounding box center [354, 220] width 5 height 5
click at [672, 322] on textarea "Compose your message..." at bounding box center [698, 321] width 134 height 8
type textarea "how about TTL?"
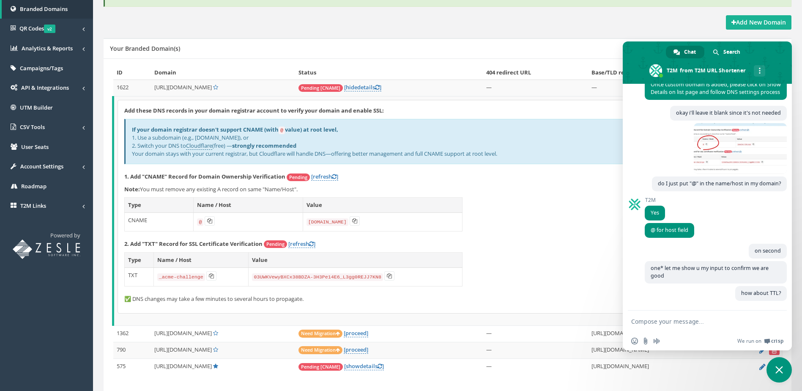
scroll to position [682, 0]
type textarea "2"
type textarea "1/2 HOUR?"
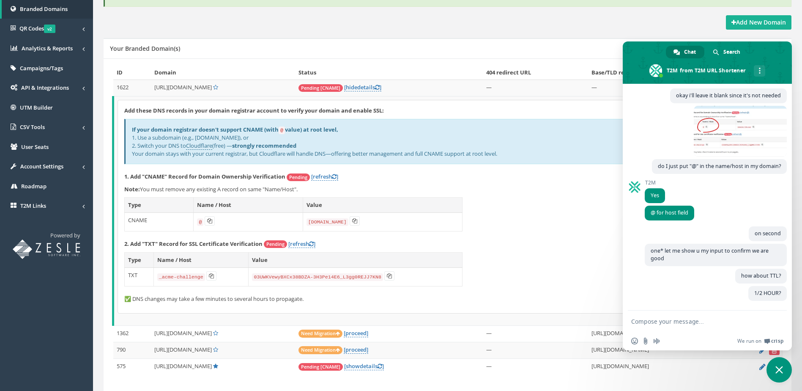
scroll to position [699, 0]
click at [709, 328] on form at bounding box center [698, 321] width 134 height 23
click at [702, 326] on form at bounding box center [698, 321] width 134 height 23
click at [693, 320] on textarea "Compose your message..." at bounding box center [698, 321] width 134 height 8
type textarea "hello?"
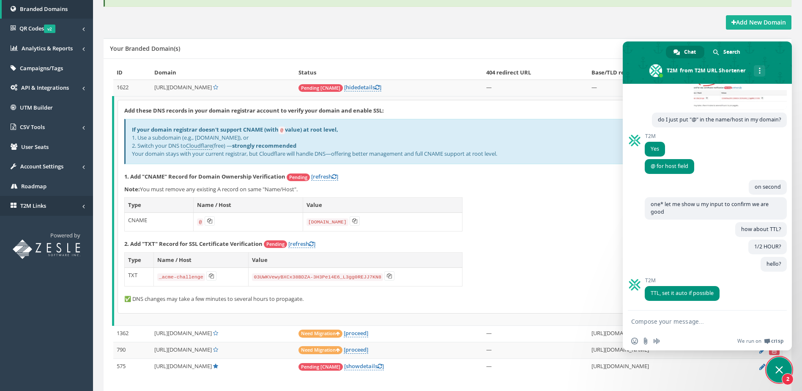
scroll to position [762, 0]
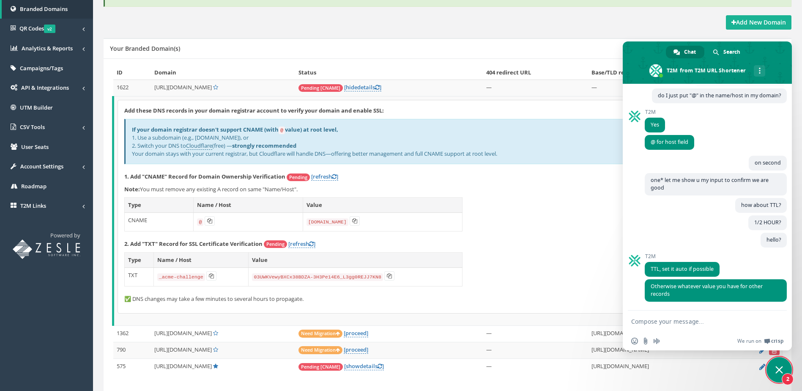
click at [691, 242] on div "hello? A minute ago" at bounding box center [716, 243] width 142 height 21
click at [685, 316] on form at bounding box center [698, 321] width 134 height 23
click at [685, 319] on textarea "Compose your message..." at bounding box center [698, 321] width 134 height 8
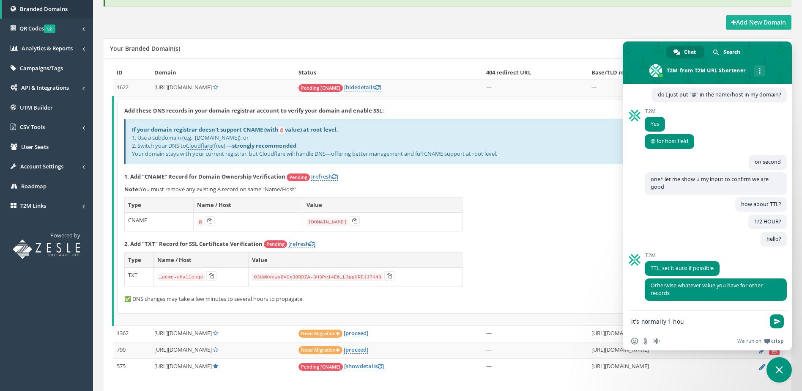
type textarea "it's normally 1 hour"
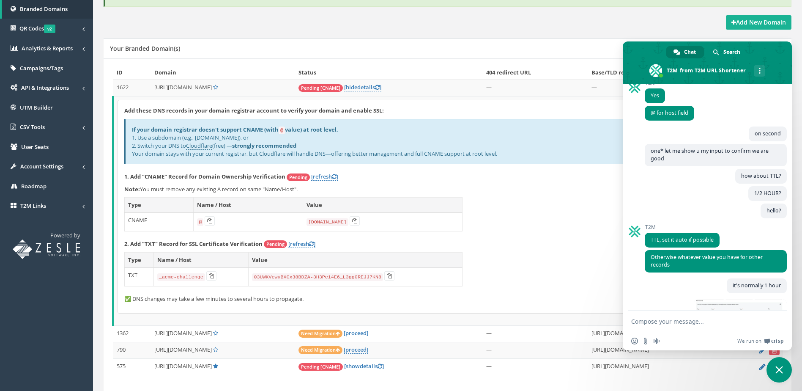
scroll to position [801, 0]
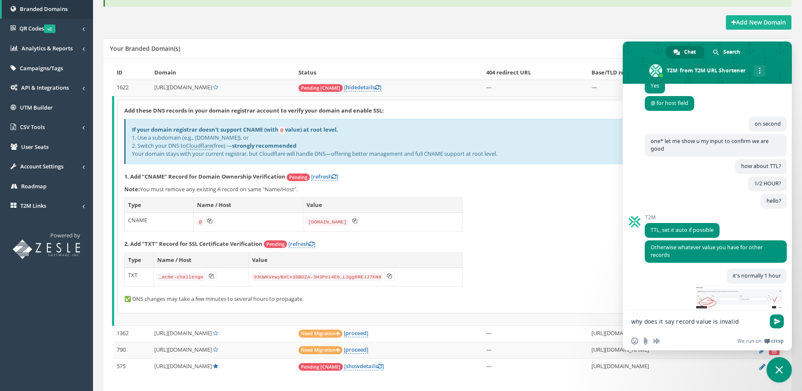
type textarea "why does it say record value is invalid?"
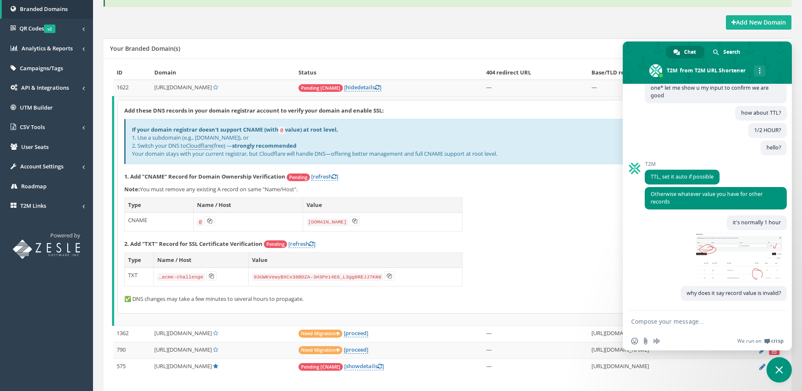
scroll to position [862, 0]
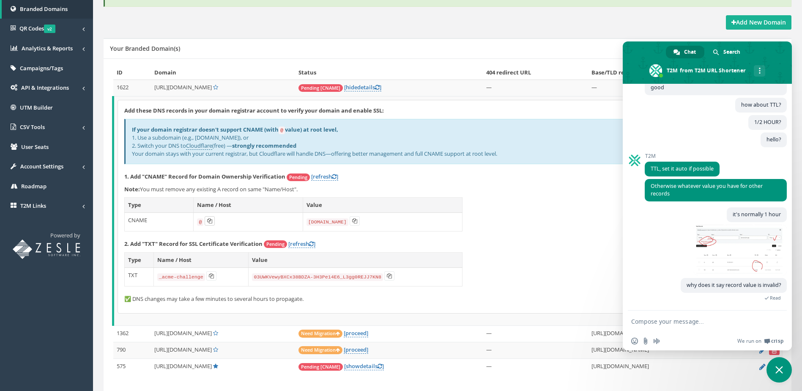
click at [208, 218] on icon at bounding box center [209, 220] width 5 height 5
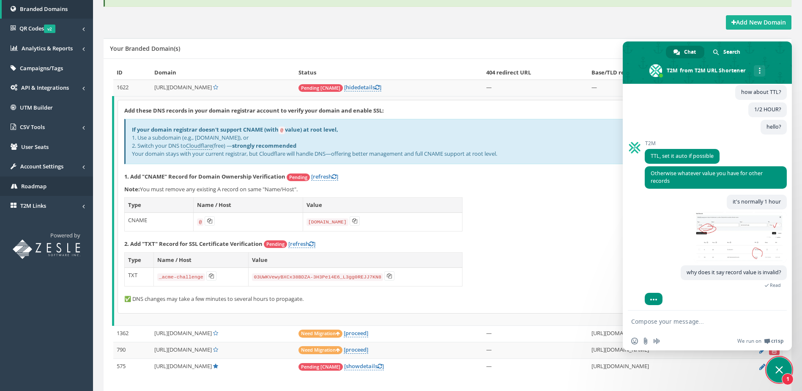
scroll to position [891, 0]
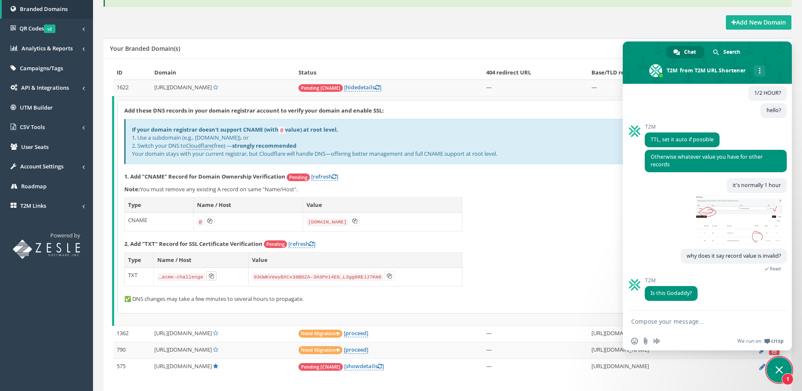
click at [212, 276] on button at bounding box center [211, 275] width 10 height 9
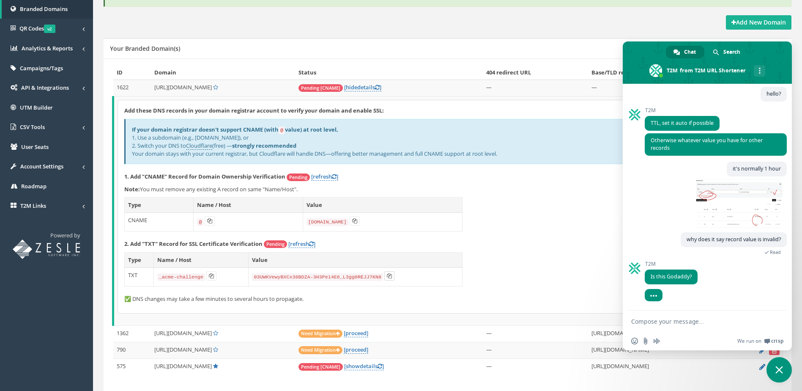
click at [387, 277] on icon at bounding box center [389, 275] width 5 height 5
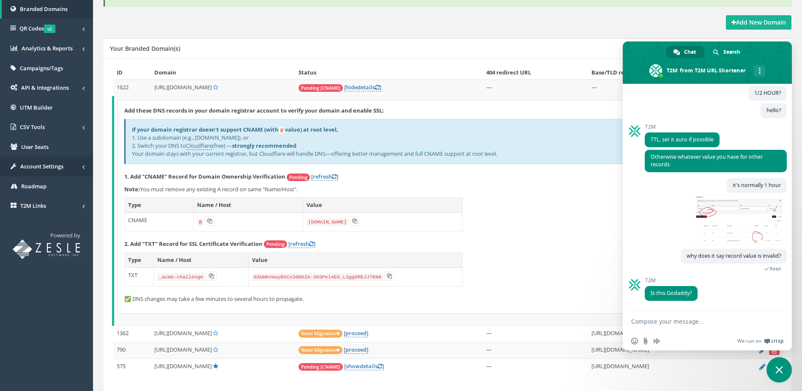
scroll to position [891, 0]
click at [682, 322] on textarea "Compose your message..." at bounding box center [698, 321] width 134 height 8
type textarea "yes [PERSON_NAME]"
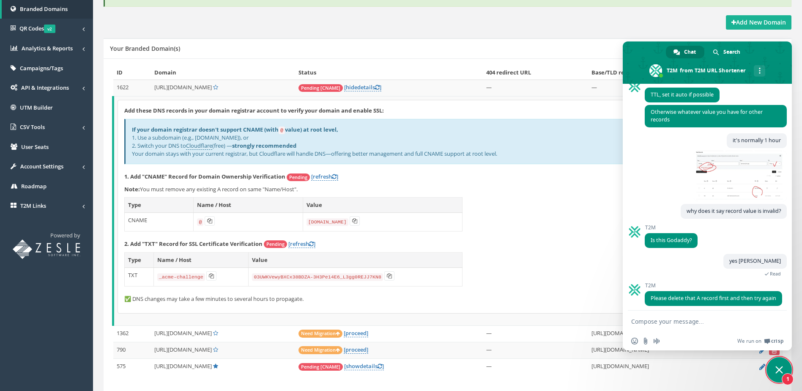
scroll to position [949, 0]
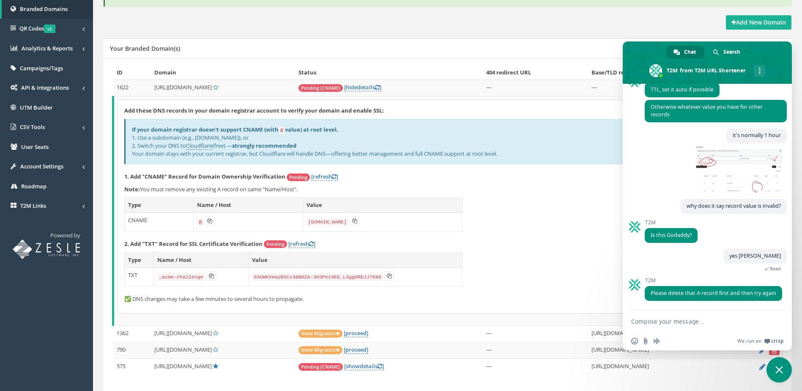
click at [661, 323] on textarea "Compose your message..." at bounding box center [698, 321] width 134 height 8
type textarea "txt is good"
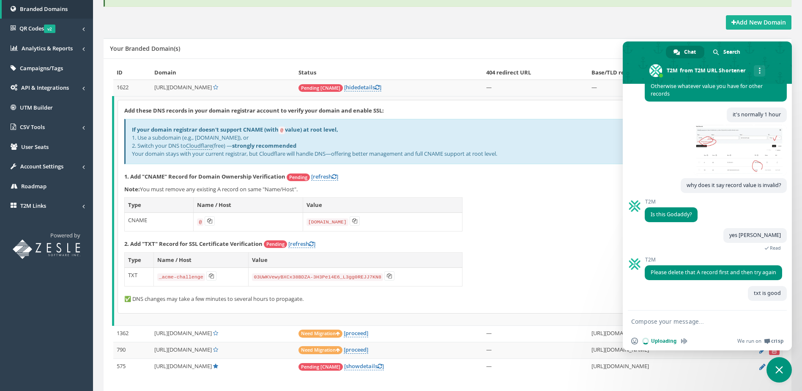
scroll to position [969, 0]
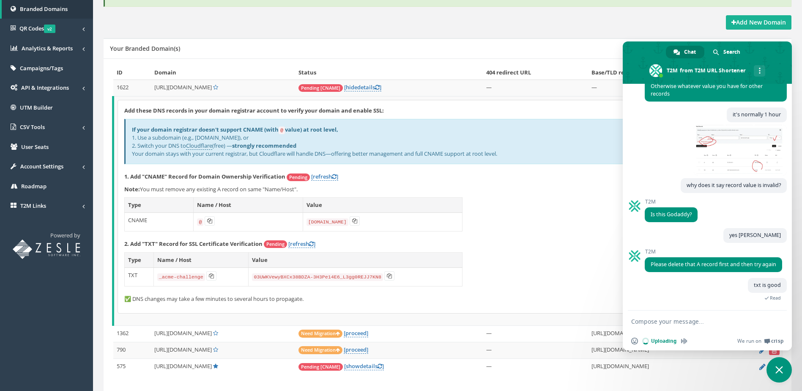
click at [686, 320] on textarea "Compose your message..." at bounding box center [698, 321] width 134 height 8
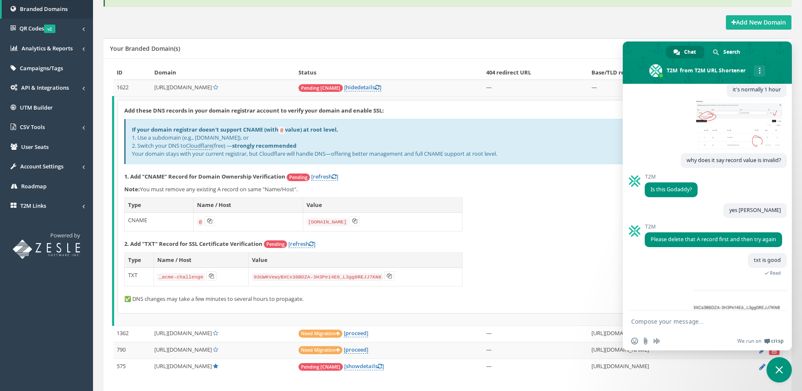
scroll to position [1015, 0]
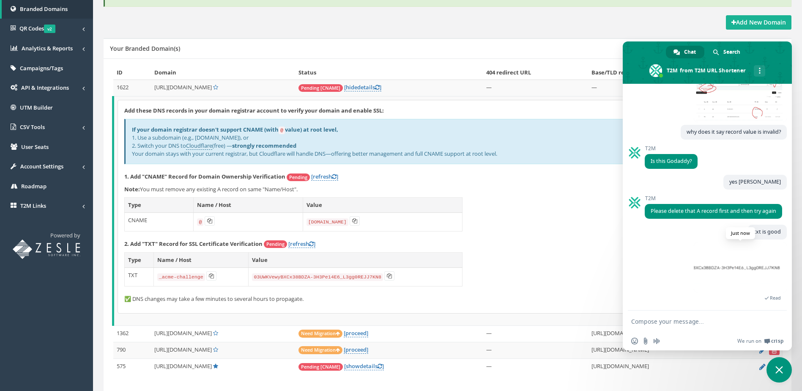
click at [728, 274] on span at bounding box center [740, 267] width 93 height 51
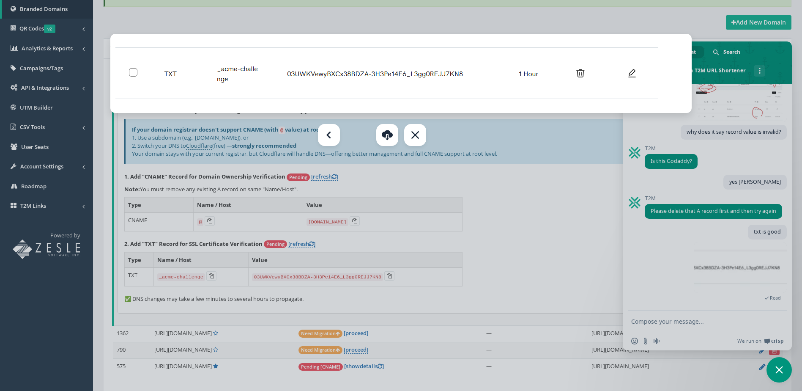
click at [538, 178] on div at bounding box center [401, 195] width 802 height 391
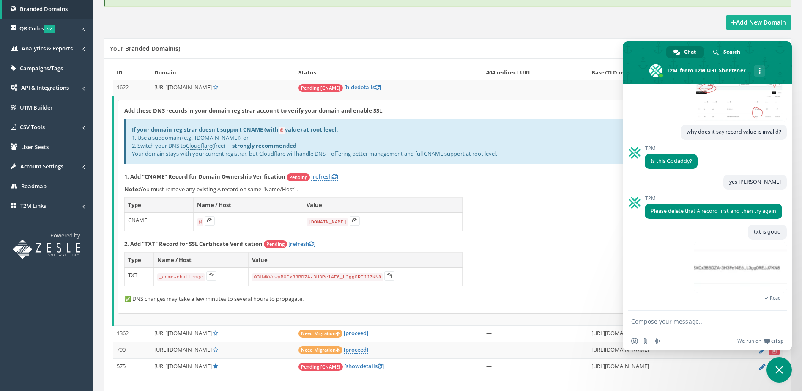
click at [672, 325] on form at bounding box center [698, 321] width 134 height 23
click at [671, 320] on textarea "Compose your message..." at bounding box center [698, 321] width 134 height 8
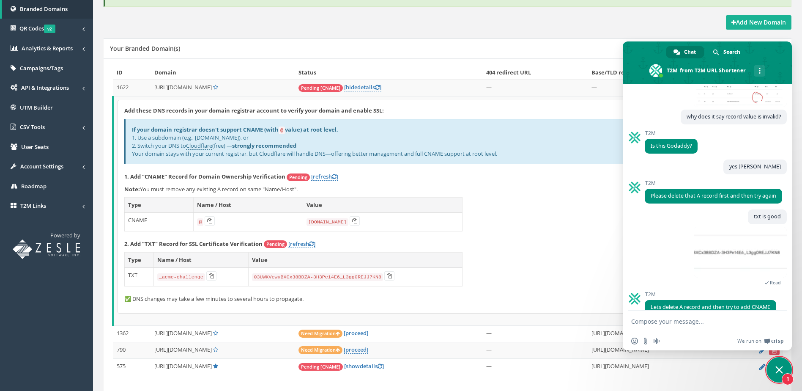
scroll to position [1039, 0]
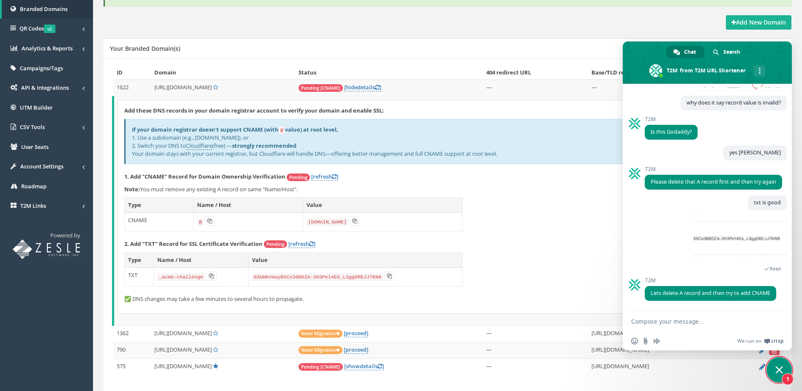
click at [664, 321] on textarea "Compose your message..." at bounding box center [698, 321] width 134 height 8
type textarea "you mean this A record?"
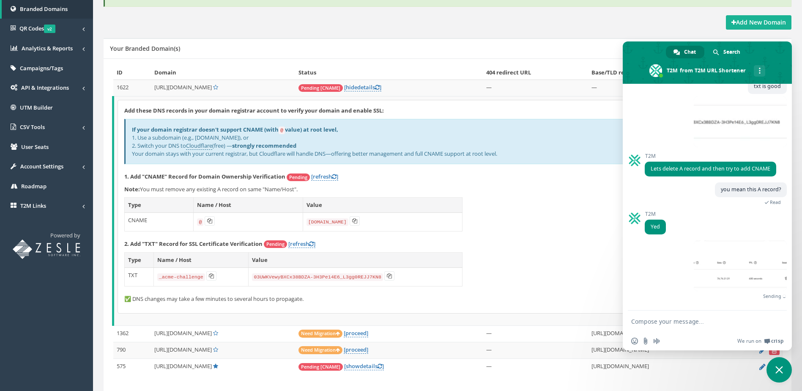
scroll to position [1158, 0]
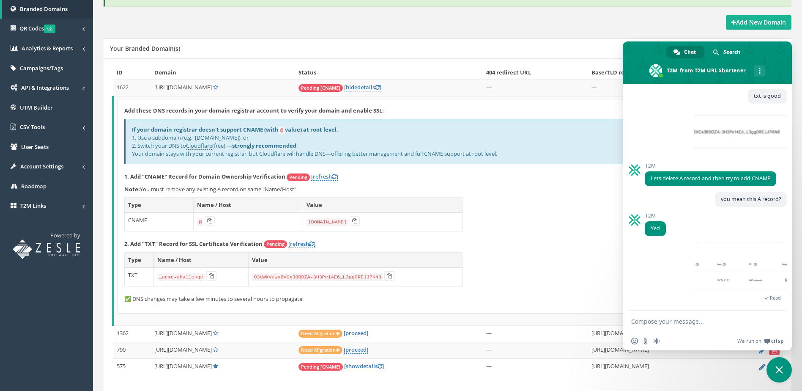
click at [700, 323] on textarea "Compose your message..." at bounding box center [698, 321] width 134 height 8
type textarea "i"
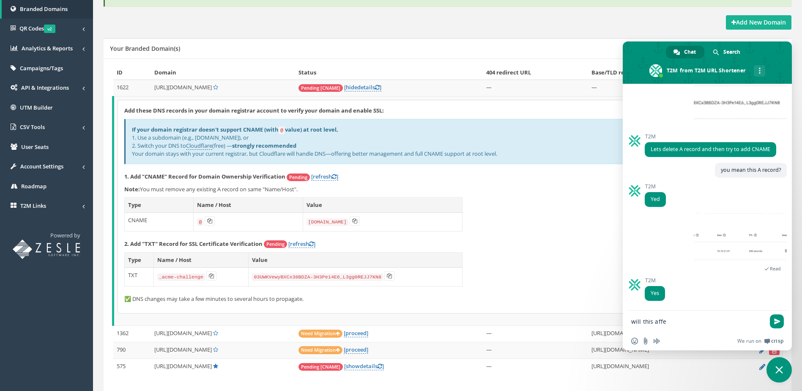
scroll to position [1187, 0]
type textarea "will this affect my website in anyway?"
click at [780, 317] on span "Send" at bounding box center [777, 321] width 14 height 14
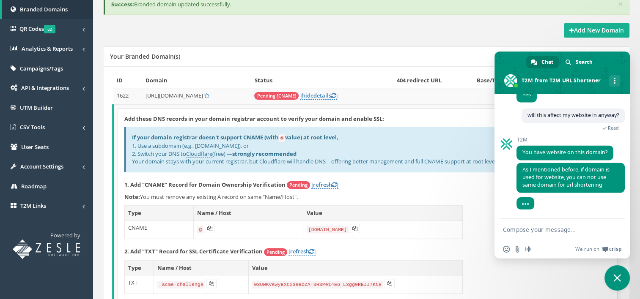
scroll to position [1543, 0]
